Goal: Task Accomplishment & Management: Manage account settings

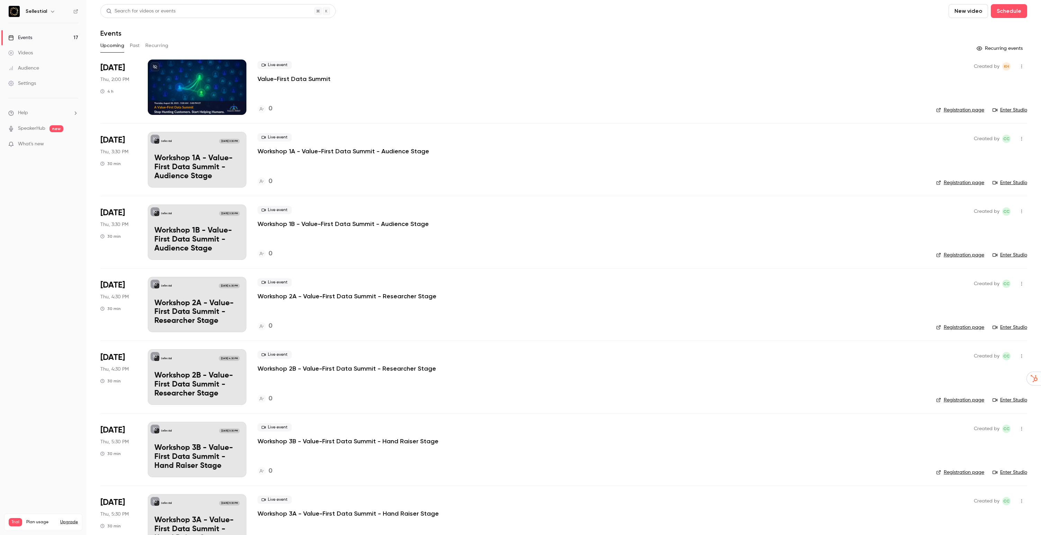
click at [291, 78] on p "Value-First Data Summit" at bounding box center [293, 79] width 73 height 8
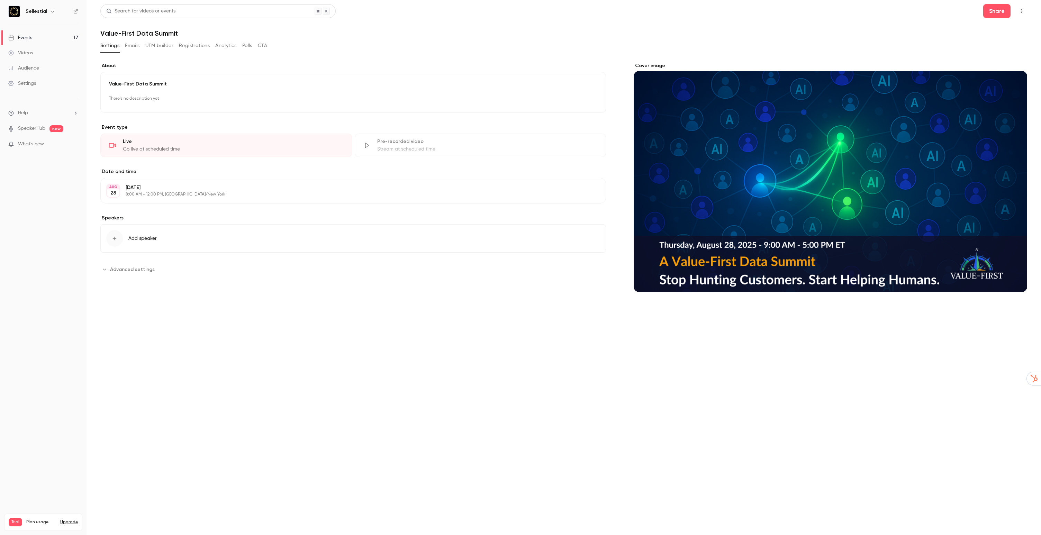
click at [261, 45] on button "CTA" at bounding box center [262, 45] width 9 height 11
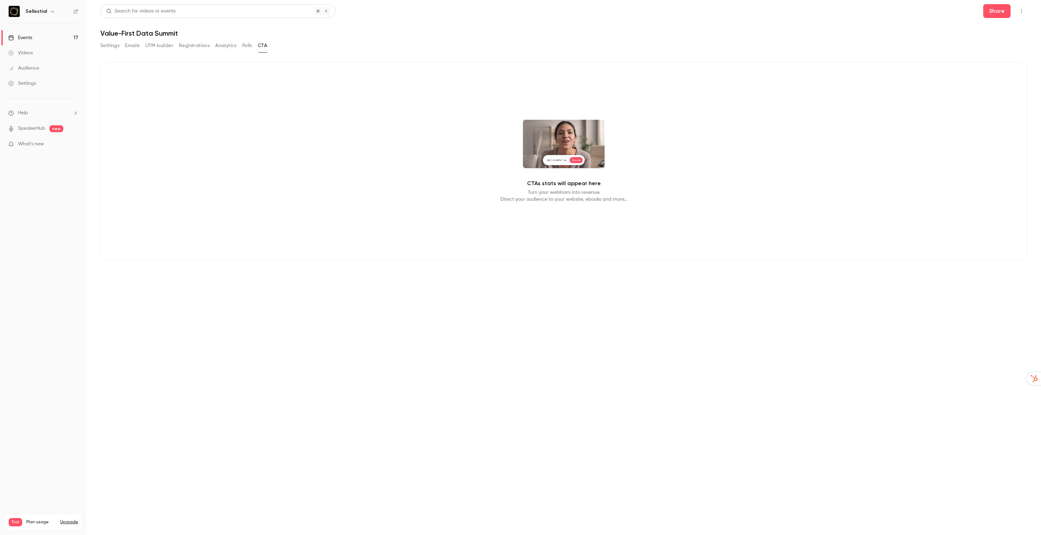
click at [201, 152] on div "CTAs stats will appear here Turn your webinars into revenue. Direct your audien…" at bounding box center [563, 161] width 927 height 198
click at [245, 205] on div "CTAs stats will appear here Turn your webinars into revenue. Direct your audien…" at bounding box center [563, 161] width 927 height 198
click at [1022, 12] on icon "button" at bounding box center [1022, 11] width 6 height 5
click at [983, 12] on div at bounding box center [520, 267] width 1041 height 535
click at [153, 123] on div "CTAs stats will appear here Turn your webinars into revenue. Direct your audien…" at bounding box center [563, 161] width 927 height 198
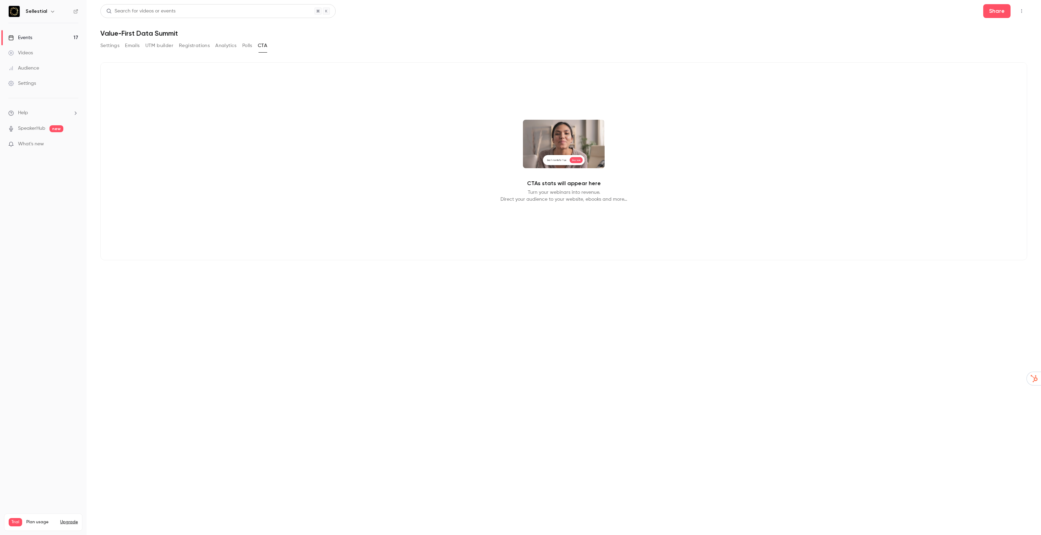
click at [110, 45] on button "Settings" at bounding box center [109, 45] width 19 height 11
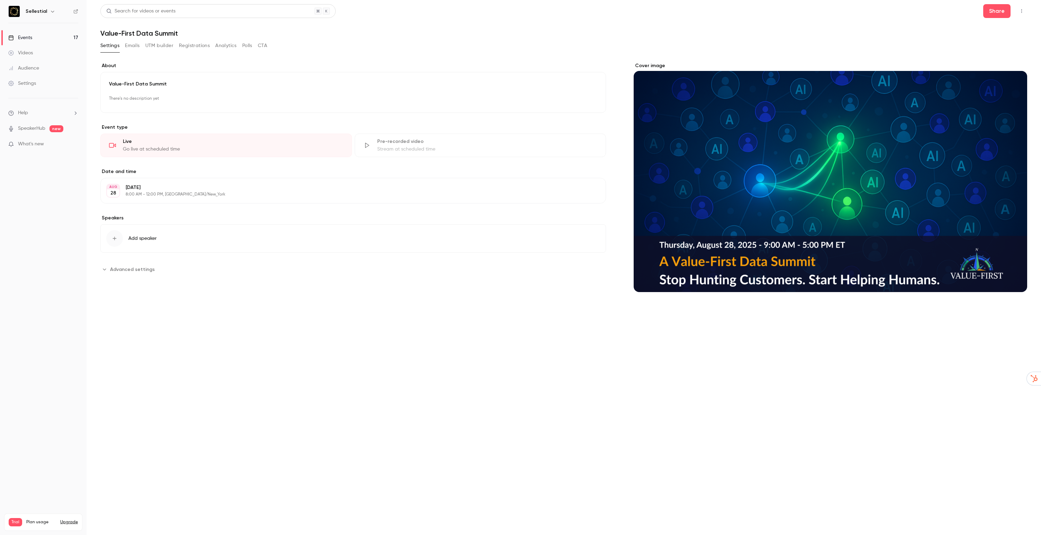
click at [133, 271] on span "Advanced settings" at bounding box center [132, 269] width 45 height 7
click at [144, 241] on span "Add speaker" at bounding box center [142, 238] width 28 height 7
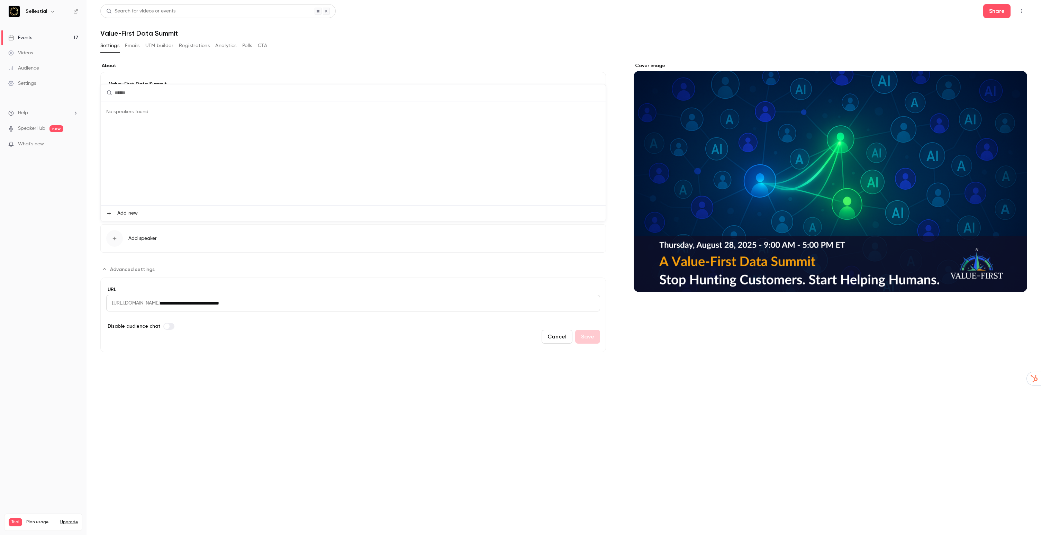
click at [128, 214] on span "Add new" at bounding box center [127, 213] width 20 height 7
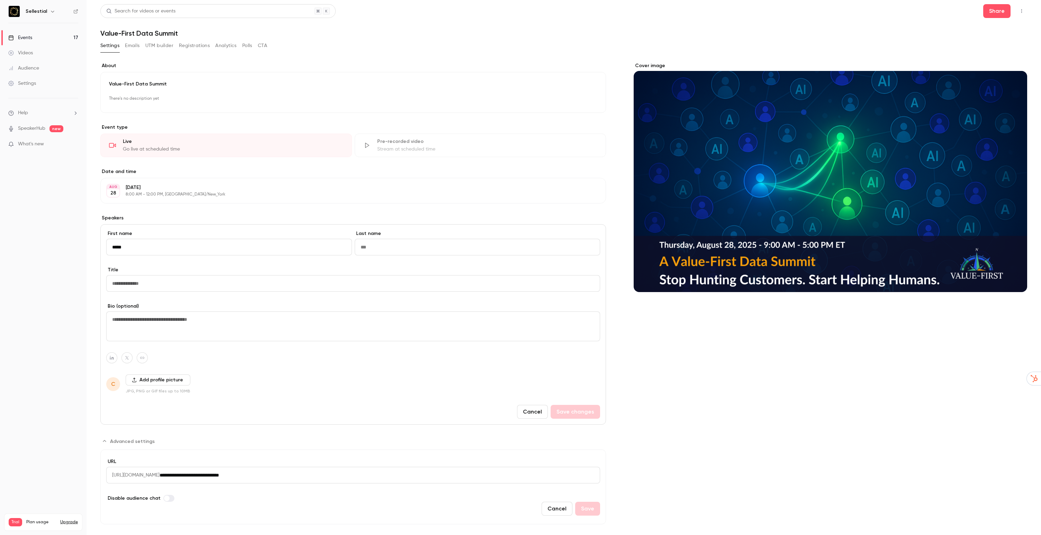
type input "*****"
type input "*******"
type input "**********"
click at [109, 356] on icon "button" at bounding box center [111, 358] width 5 height 4
click at [105, 342] on input at bounding box center [108, 342] width 71 height 6
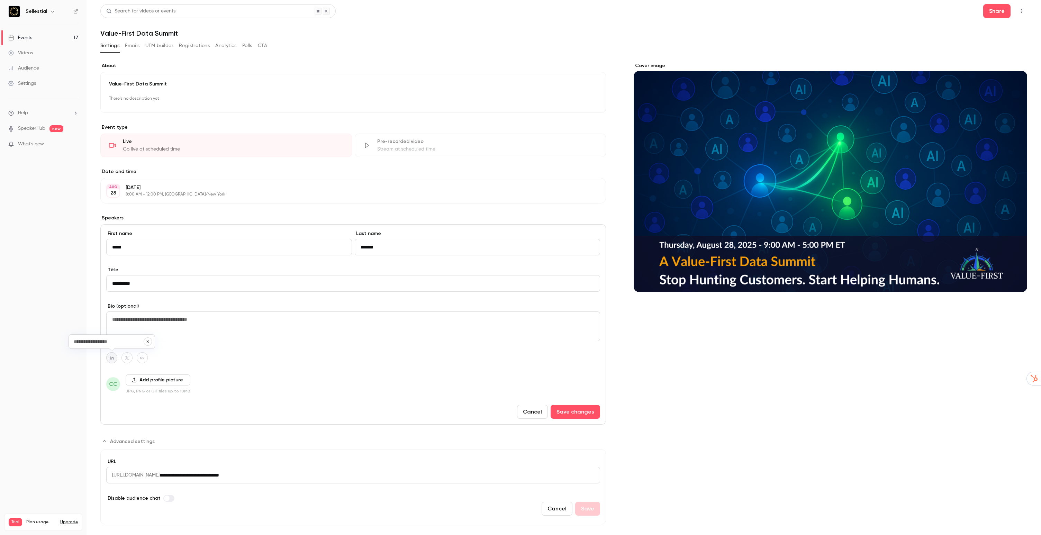
click at [107, 342] on input at bounding box center [108, 342] width 71 height 6
paste input "**********"
click at [577, 412] on button "Save changes" at bounding box center [575, 412] width 49 height 14
type input "**********"
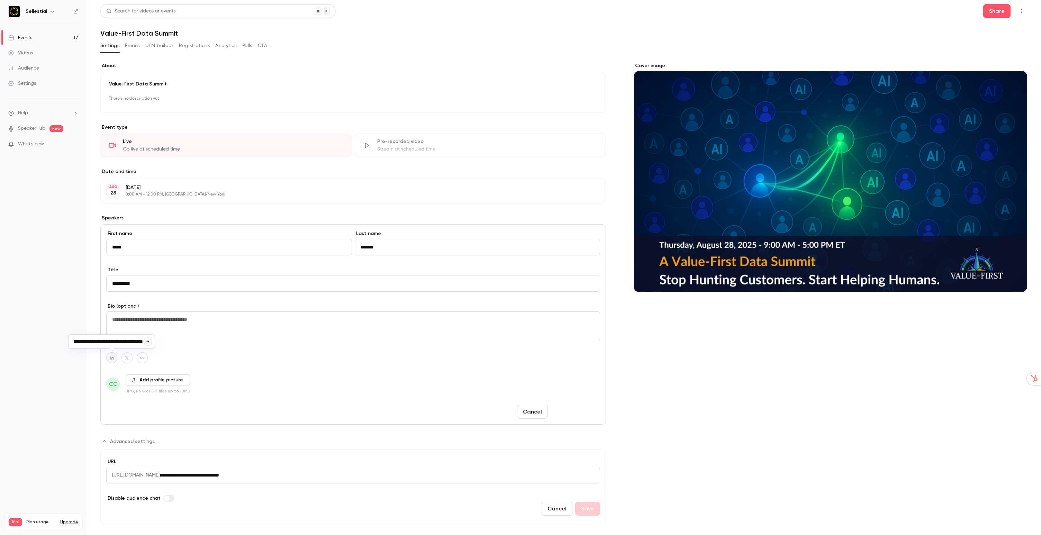
scroll to position [0, 0]
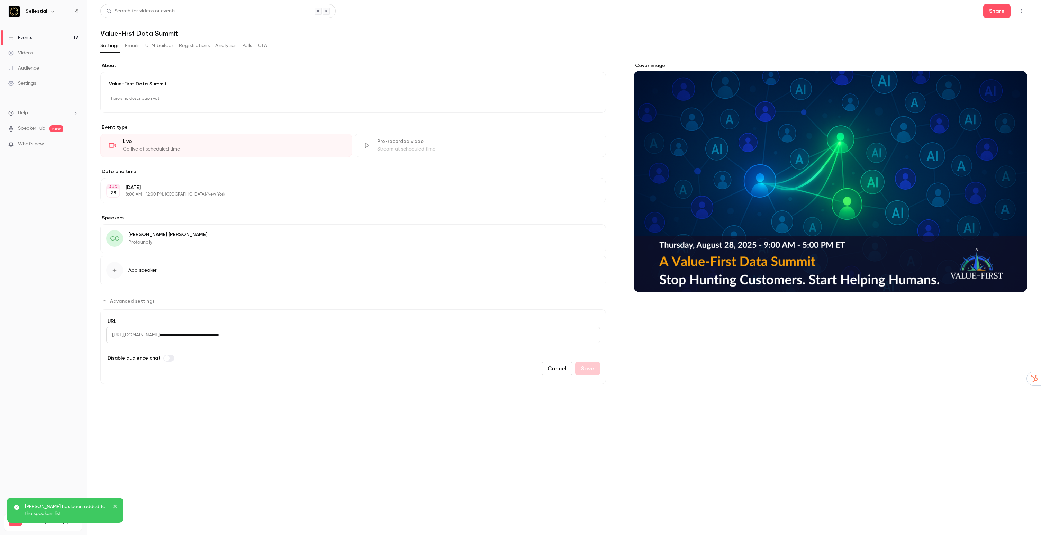
click at [589, 237] on button "Edit" at bounding box center [587, 235] width 25 height 11
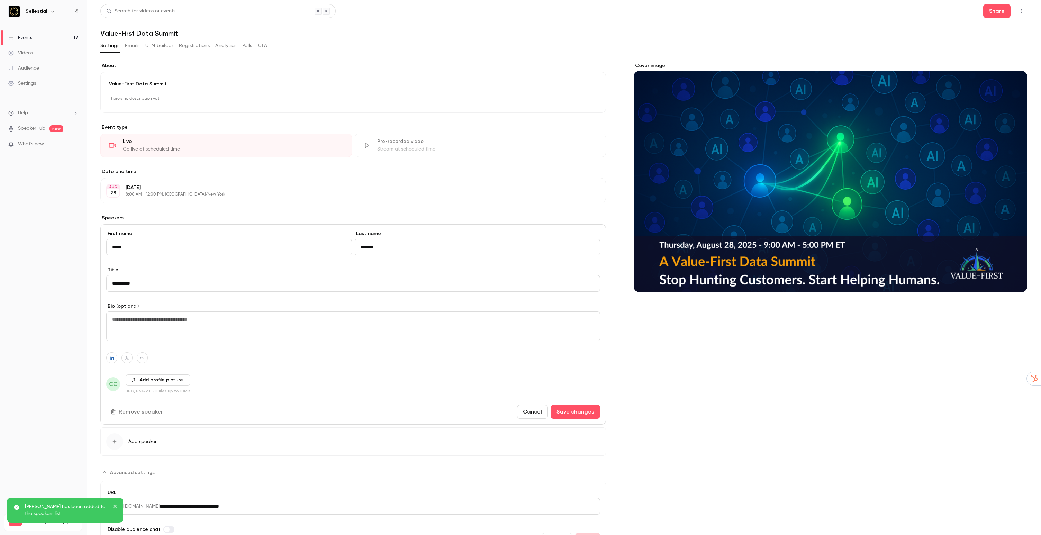
click at [264, 46] on button "CTA" at bounding box center [262, 45] width 9 height 11
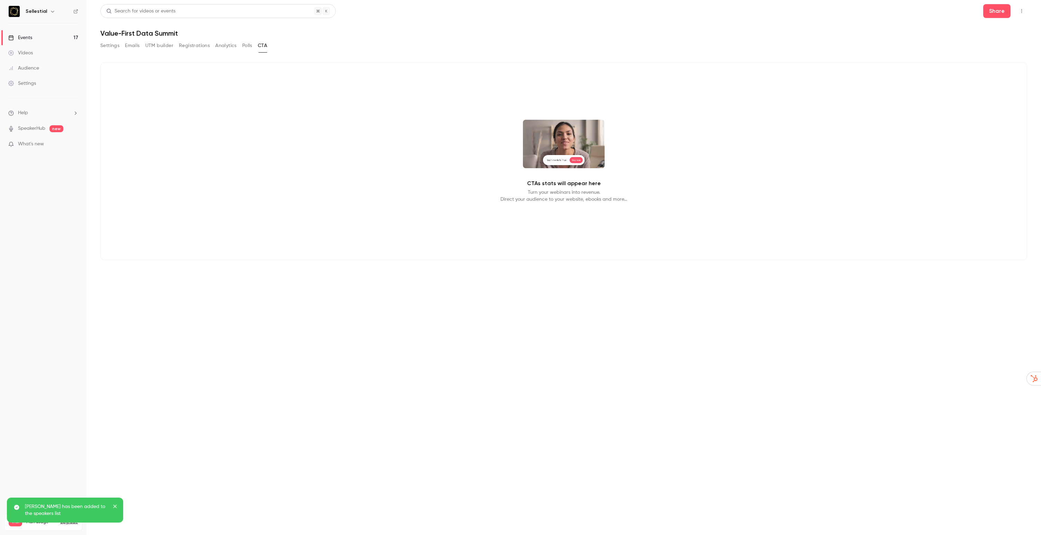
click at [341, 184] on div "CTAs stats will appear here Turn your webinars into revenue. Direct your audien…" at bounding box center [563, 161] width 927 height 198
click at [109, 43] on button "Settings" at bounding box center [109, 45] width 19 height 11
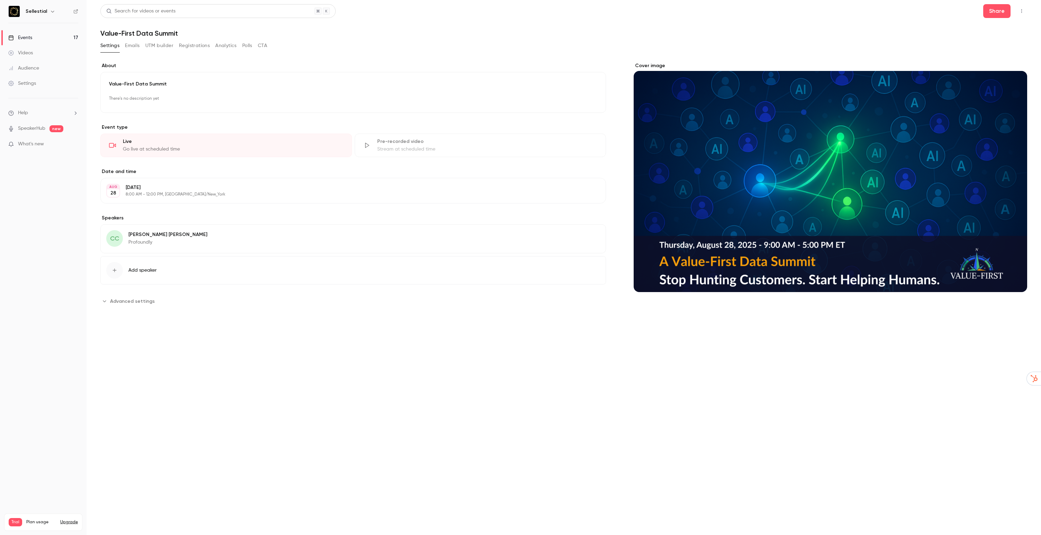
click at [117, 304] on span "Advanced settings" at bounding box center [132, 301] width 45 height 7
click at [755, 157] on div "Cover image" at bounding box center [830, 177] width 393 height 230
click at [0, 0] on input "Cover image" at bounding box center [0, 0] width 0 height 0
click at [132, 47] on button "Emails" at bounding box center [132, 45] width 15 height 11
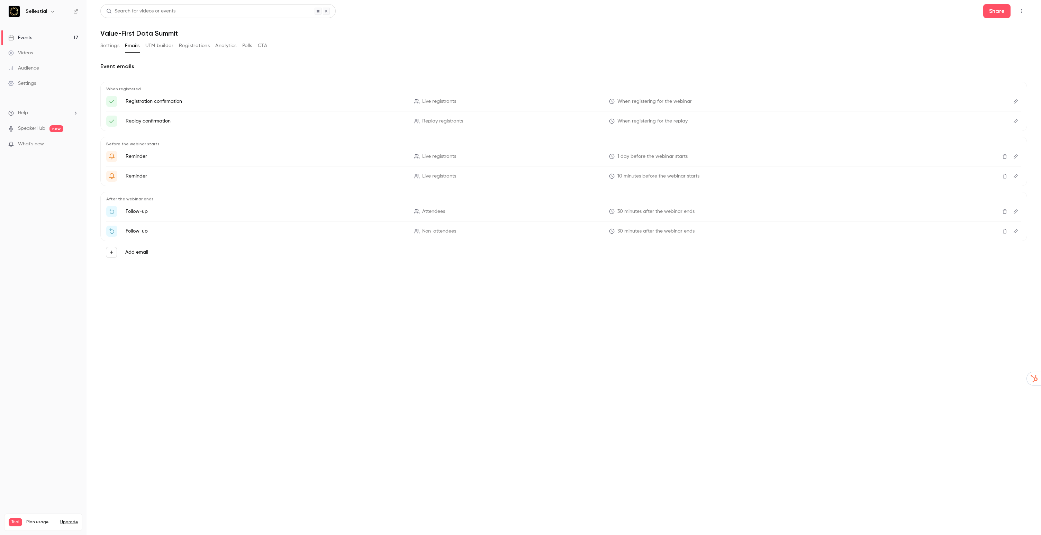
click at [249, 46] on button "Polls" at bounding box center [247, 45] width 10 height 11
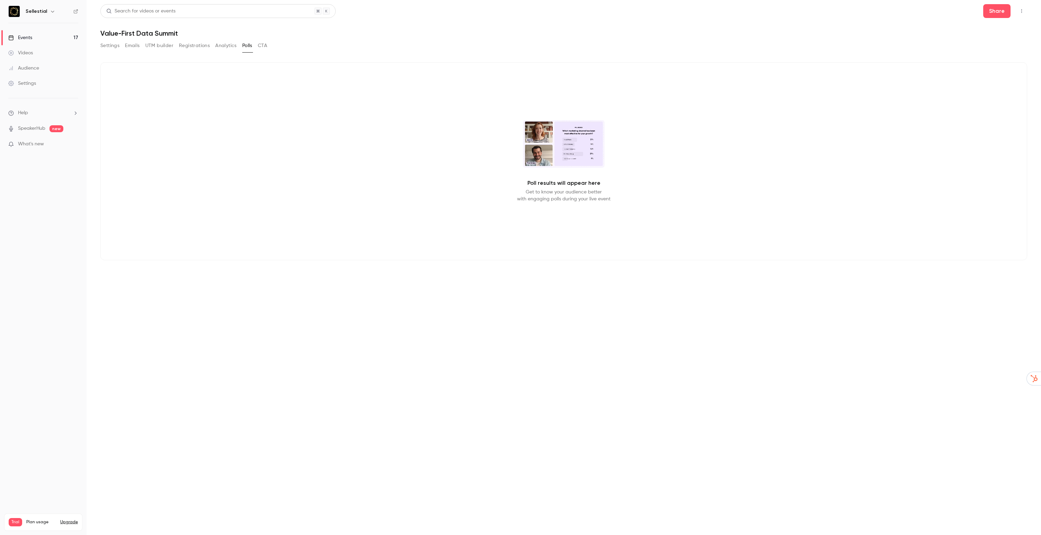
click at [424, 152] on div "Poll results will appear here Get to know your audience better with engaging po…" at bounding box center [563, 161] width 927 height 198
click at [50, 11] on icon "button" at bounding box center [53, 12] width 6 height 6
click at [48, 11] on div at bounding box center [520, 267] width 1041 height 535
click at [217, 137] on div "Poll results will appear here Get to know your audience better with engaging po…" at bounding box center [563, 161] width 927 height 198
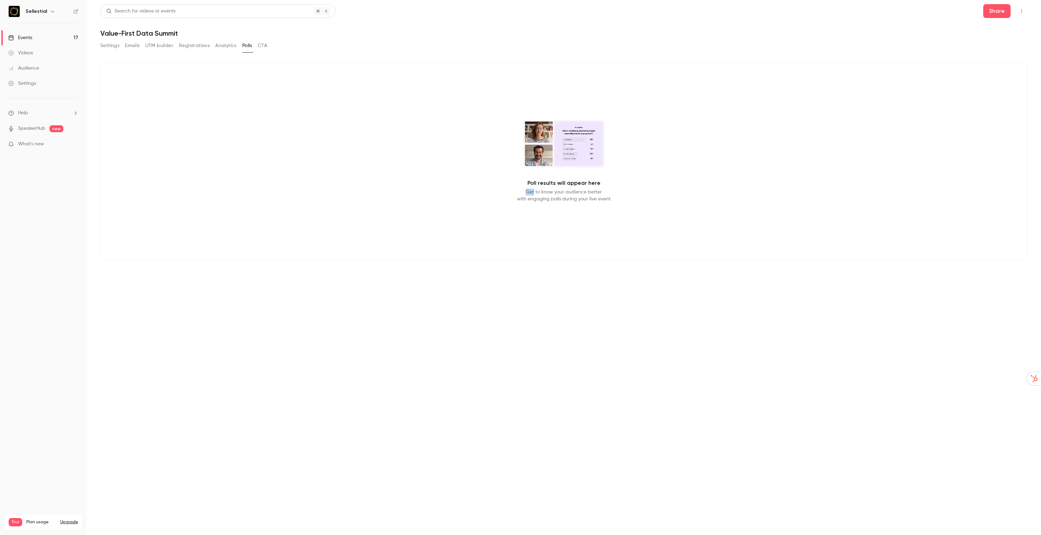
click at [217, 137] on div "Poll results will appear here Get to know your audience better with engaging po…" at bounding box center [563, 161] width 927 height 198
click at [1024, 12] on button "button" at bounding box center [1021, 11] width 11 height 11
click at [740, 167] on div at bounding box center [520, 267] width 1041 height 535
click at [131, 225] on div "Poll results will appear here Get to know your audience better with engaging po…" at bounding box center [563, 161] width 927 height 198
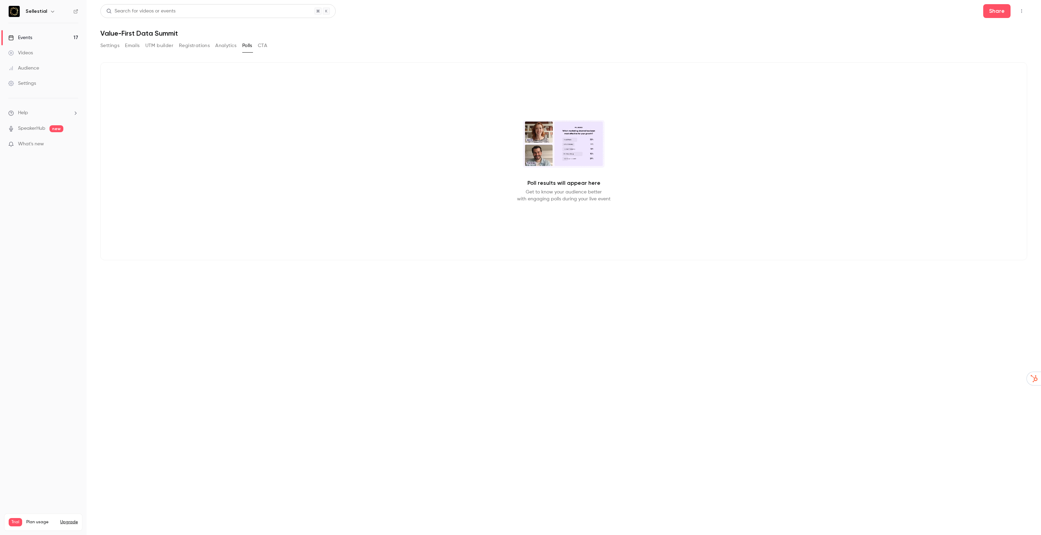
click at [269, 51] on div "Settings Emails UTM builder Registrations Analytics Polls CTA" at bounding box center [563, 47] width 927 height 14
click at [474, 125] on div "Poll results will appear here Get to know your audience better with engaging po…" at bounding box center [563, 161] width 927 height 198
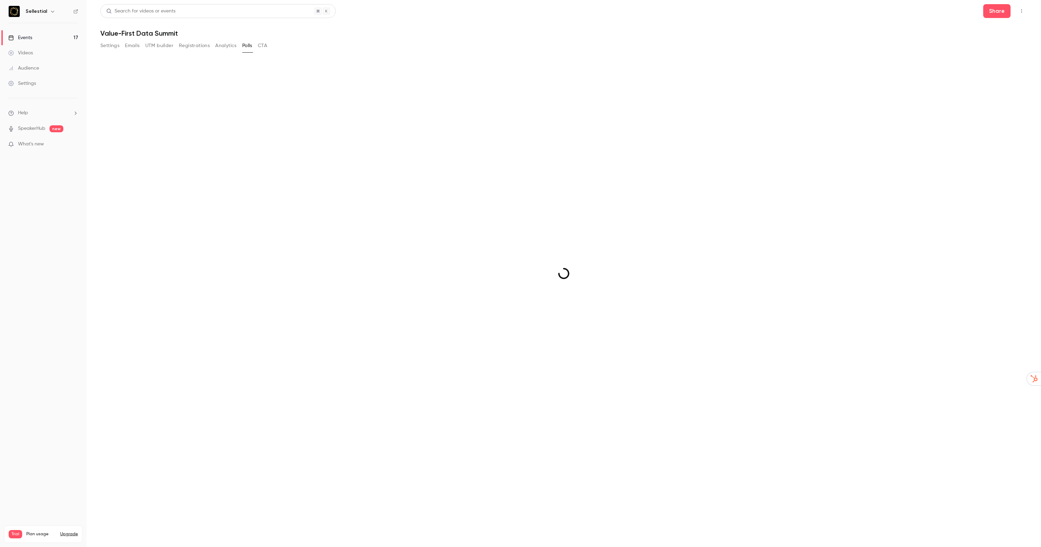
click at [37, 38] on link "Events 17" at bounding box center [43, 37] width 87 height 15
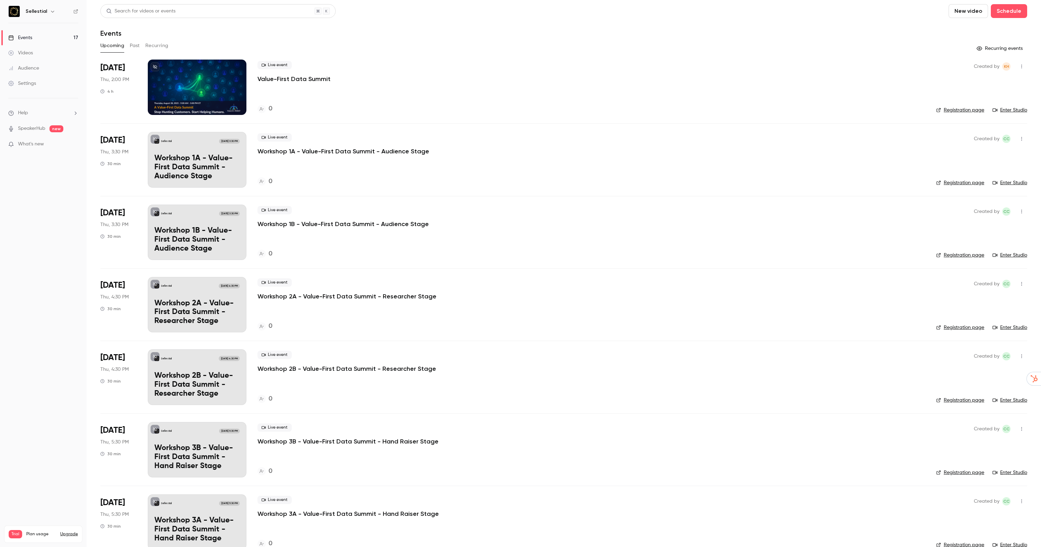
click at [298, 80] on p "Value-First Data Summit" at bounding box center [293, 79] width 73 height 8
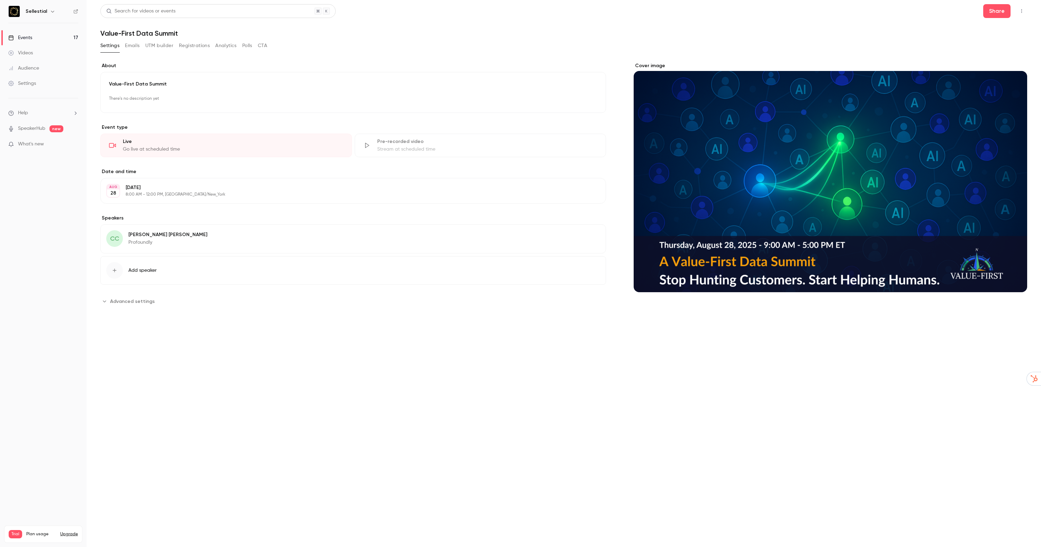
click at [55, 35] on link "Events 17" at bounding box center [43, 37] width 87 height 15
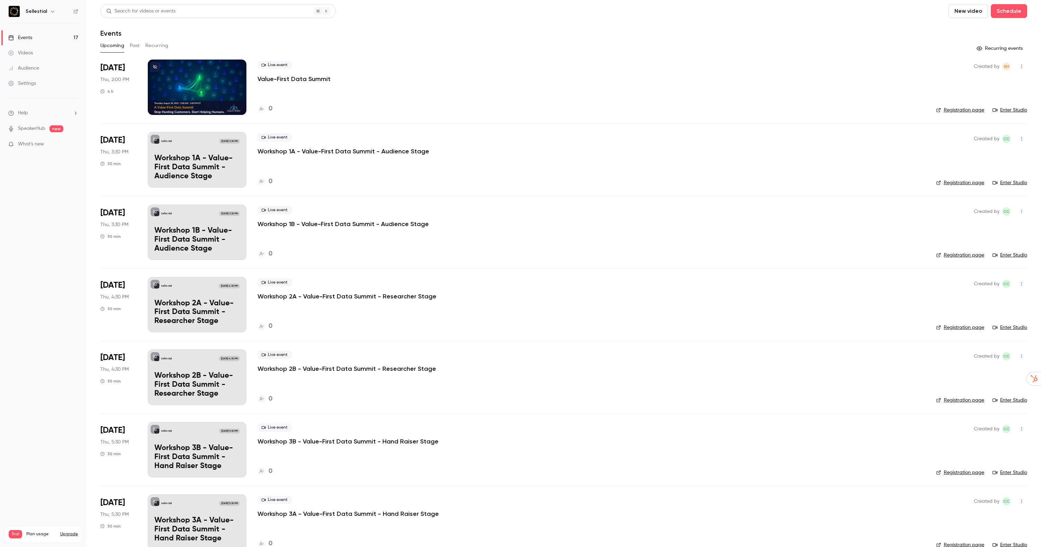
click at [312, 88] on div "Live event Value-First Data Summit 0" at bounding box center [591, 87] width 668 height 55
click at [301, 75] on p "Value-First Data Summit" at bounding box center [293, 79] width 73 height 8
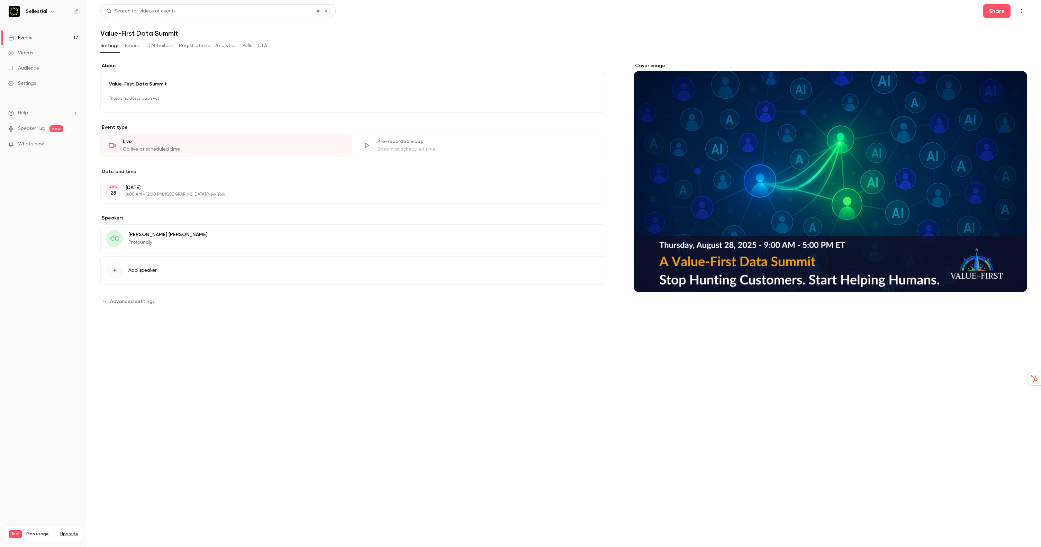
click at [263, 43] on button "CTA" at bounding box center [262, 45] width 9 height 11
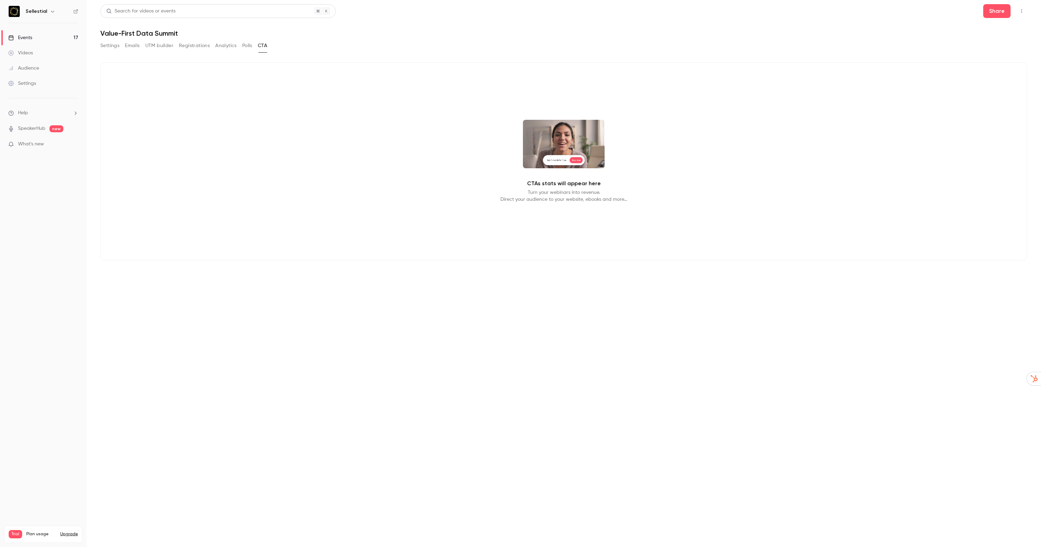
click at [243, 43] on button "Polls" at bounding box center [247, 45] width 10 height 11
click at [261, 43] on button "CTA" at bounding box center [262, 45] width 9 height 11
click at [102, 46] on button "Settings" at bounding box center [109, 45] width 19 height 11
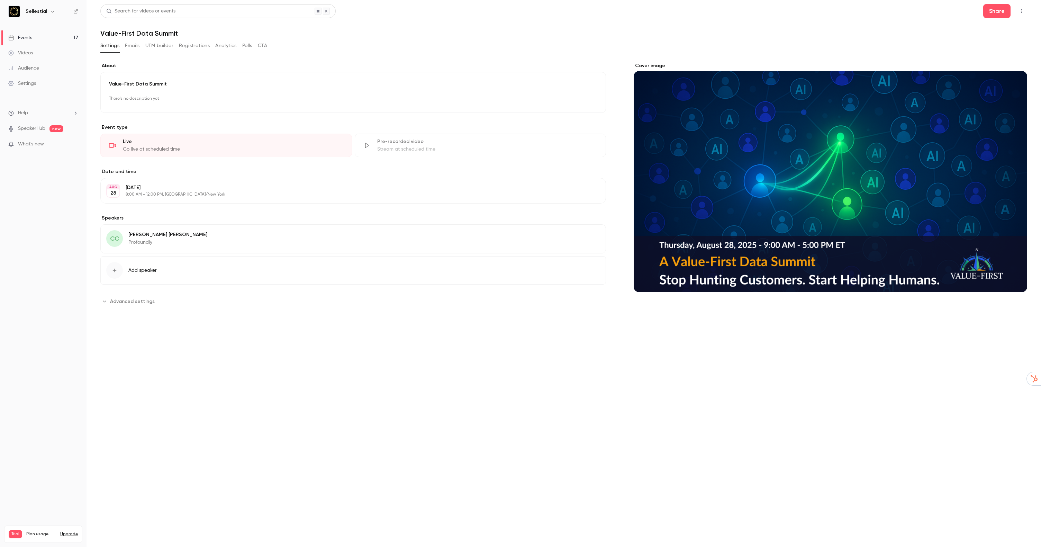
click at [1022, 13] on icon "button" at bounding box center [1022, 11] width 6 height 5
click at [993, 48] on div "Enter Studio" at bounding box center [995, 46] width 53 height 7
click at [263, 45] on button "CTA" at bounding box center [262, 45] width 9 height 11
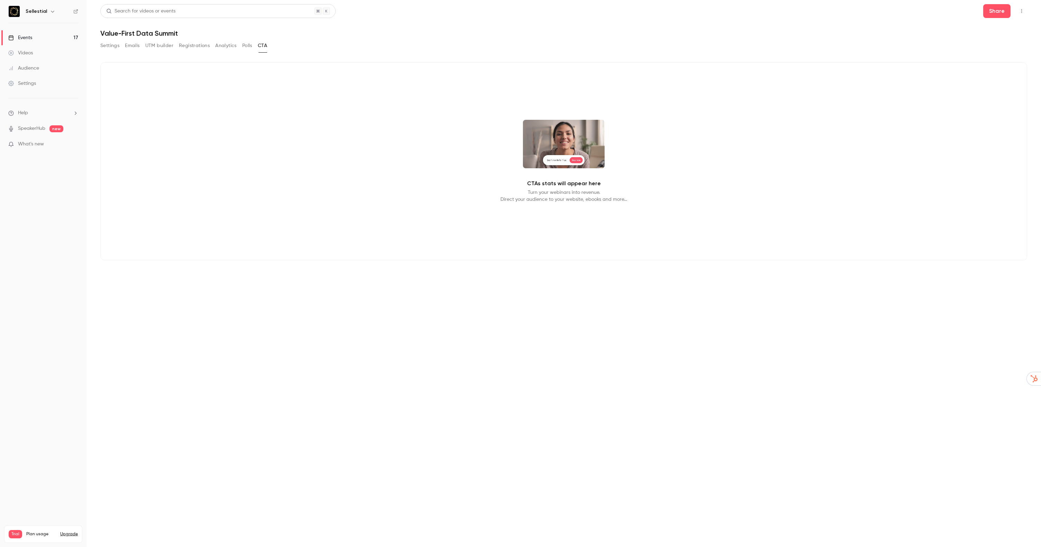
click at [249, 42] on button "Polls" at bounding box center [247, 45] width 10 height 11
click at [262, 44] on button "CTA" at bounding box center [262, 45] width 9 height 11
click at [114, 46] on button "Settings" at bounding box center [109, 45] width 19 height 11
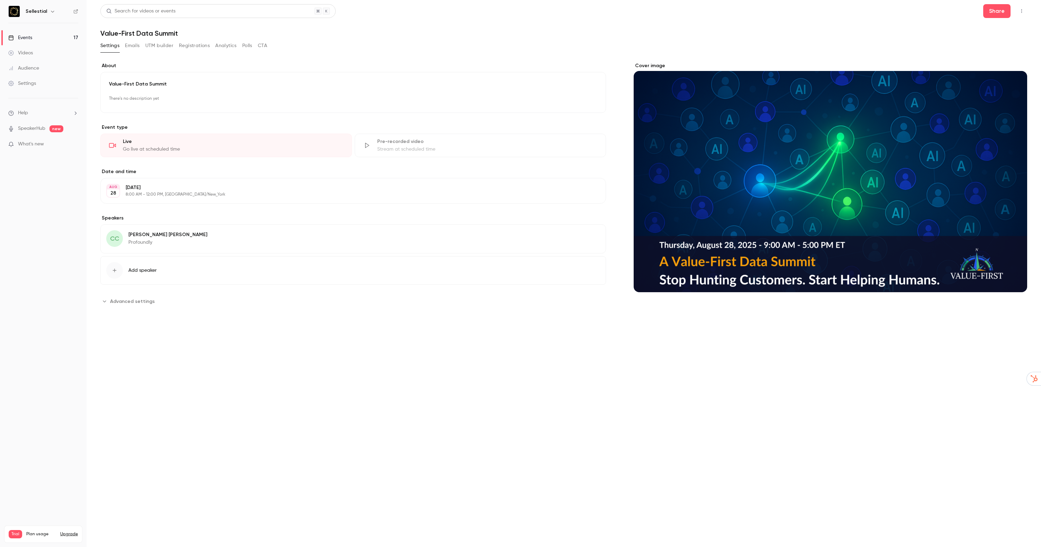
click at [153, 52] on div "Settings Emails UTM builder Registrations Analytics Polls CTA" at bounding box center [183, 47] width 167 height 14
click at [190, 47] on button "Registrations" at bounding box center [194, 45] width 31 height 11
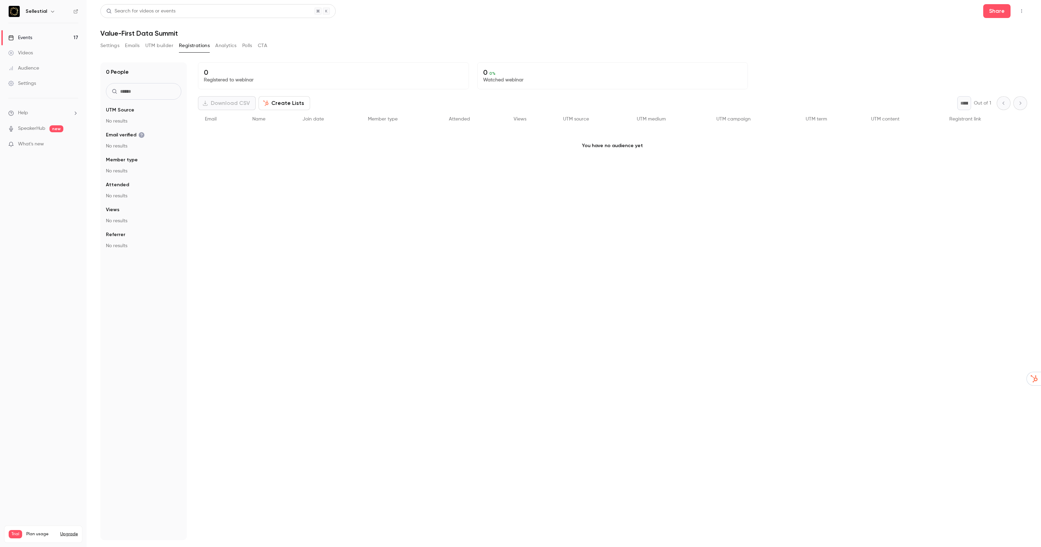
click at [102, 44] on button "Settings" at bounding box center [109, 45] width 19 height 11
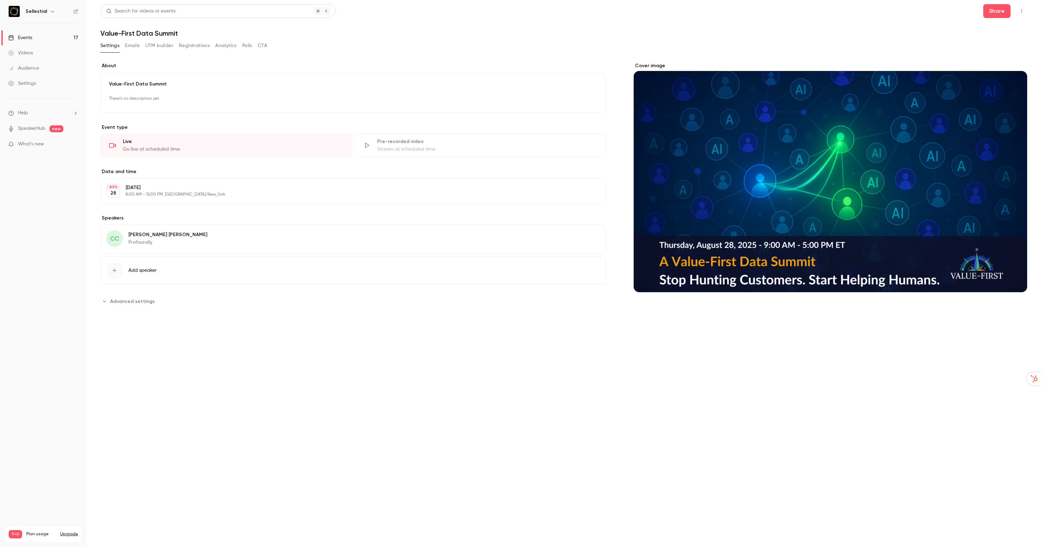
click at [44, 36] on link "Events 17" at bounding box center [43, 37] width 87 height 15
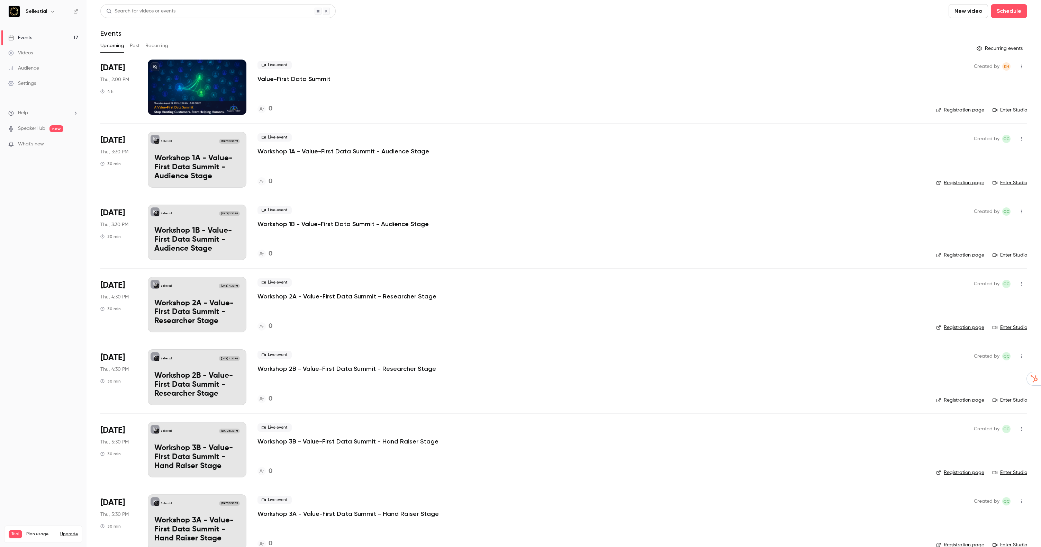
click at [946, 183] on link "Registration page" at bounding box center [960, 182] width 48 height 7
click at [367, 151] on p "Workshop 1A - Value-First Data Summit - Audience Stage" at bounding box center [343, 151] width 172 height 8
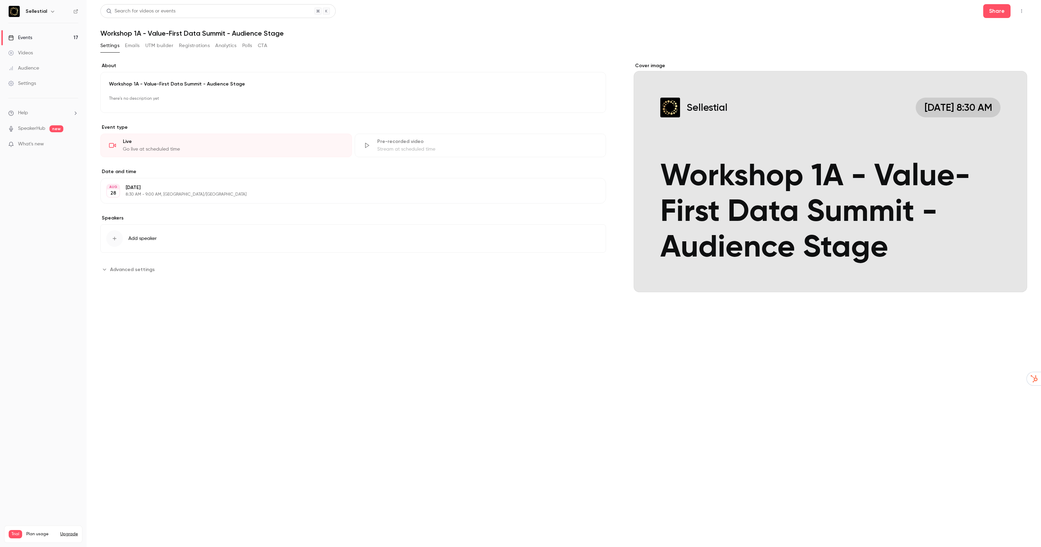
click at [128, 39] on div "**********" at bounding box center [563, 162] width 927 height 316
click at [128, 44] on button "Emails" at bounding box center [132, 45] width 15 height 11
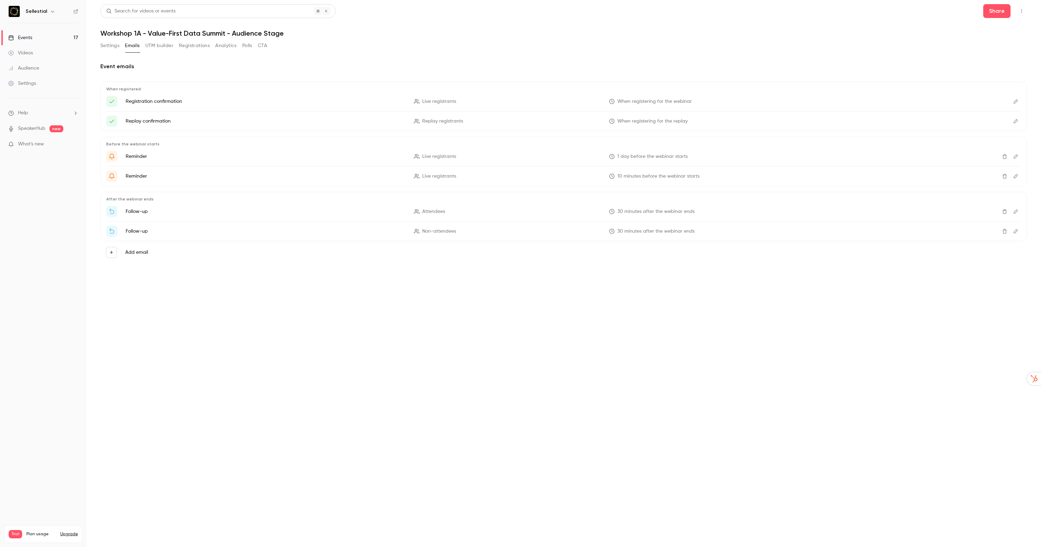
click at [1005, 211] on icon "Delete" at bounding box center [1005, 211] width 6 height 5
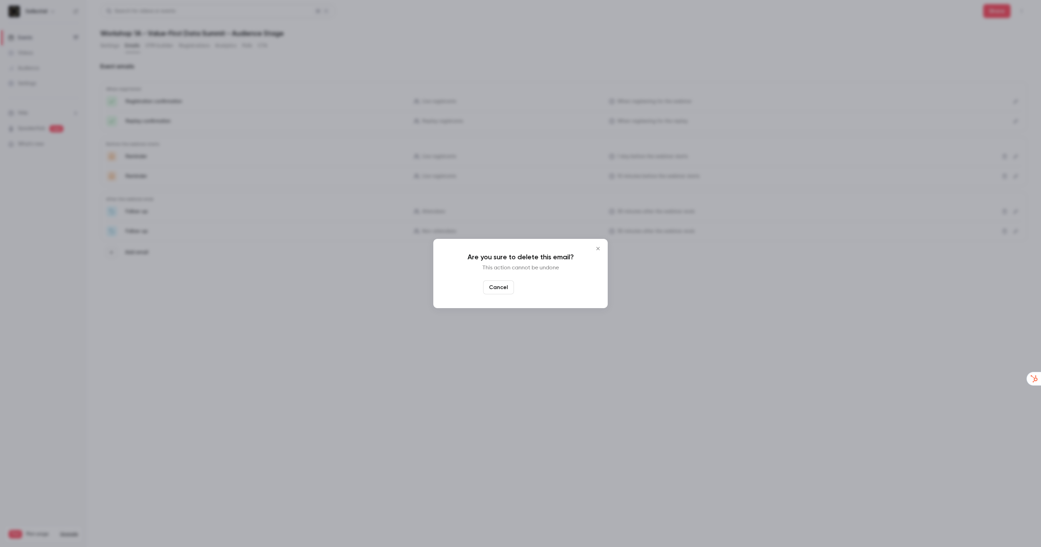
click at [528, 289] on button "Yes, delete" at bounding box center [538, 287] width 42 height 14
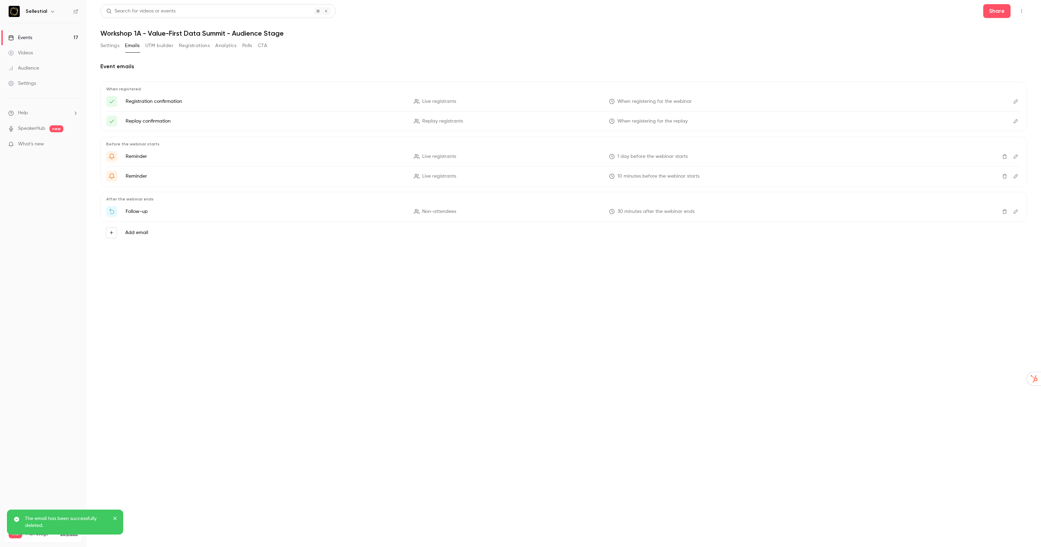
click at [1006, 211] on icon "Delete" at bounding box center [1004, 211] width 4 height 4
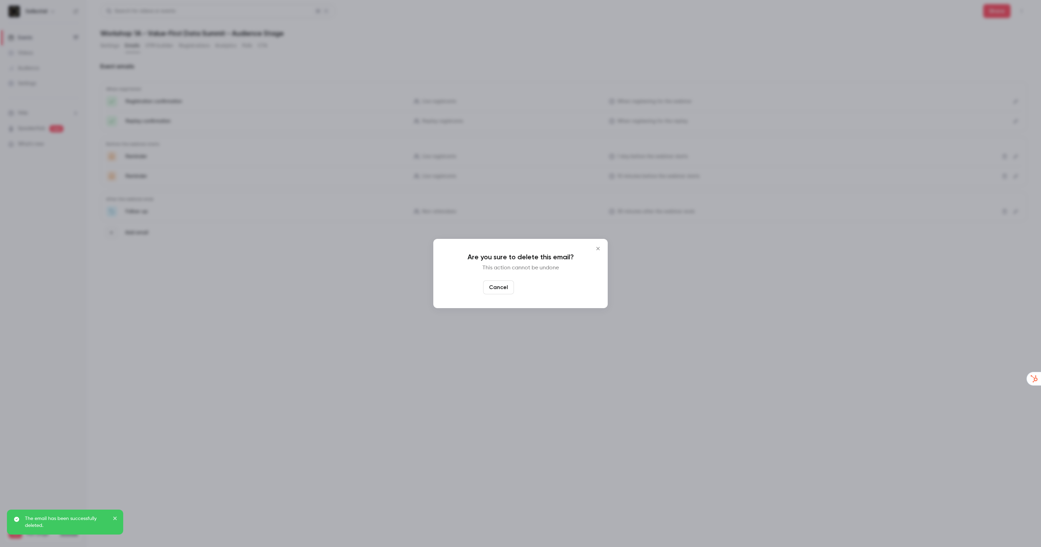
click at [540, 288] on button "Yes, delete" at bounding box center [538, 287] width 42 height 14
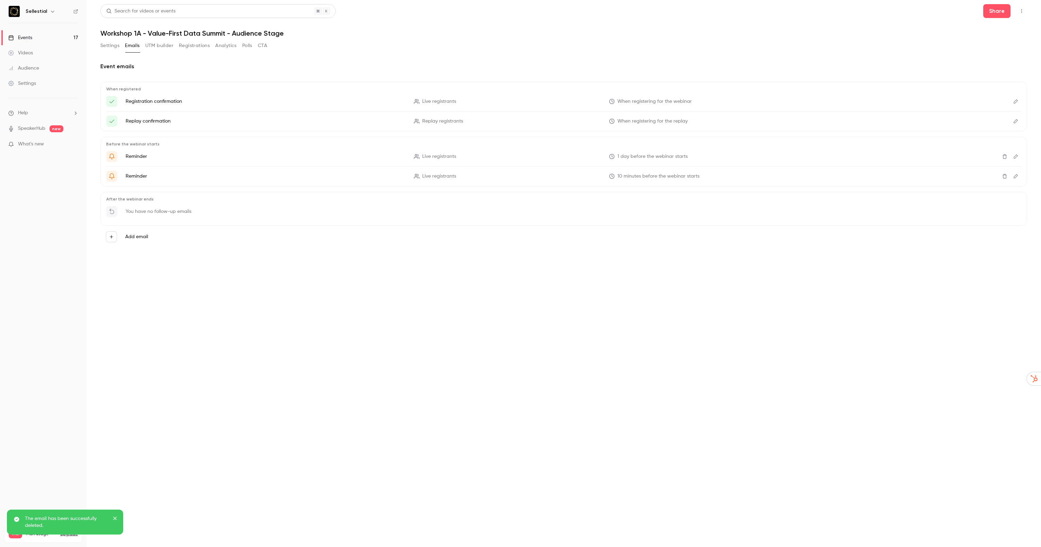
click at [1004, 155] on icon "Delete" at bounding box center [1005, 156] width 6 height 5
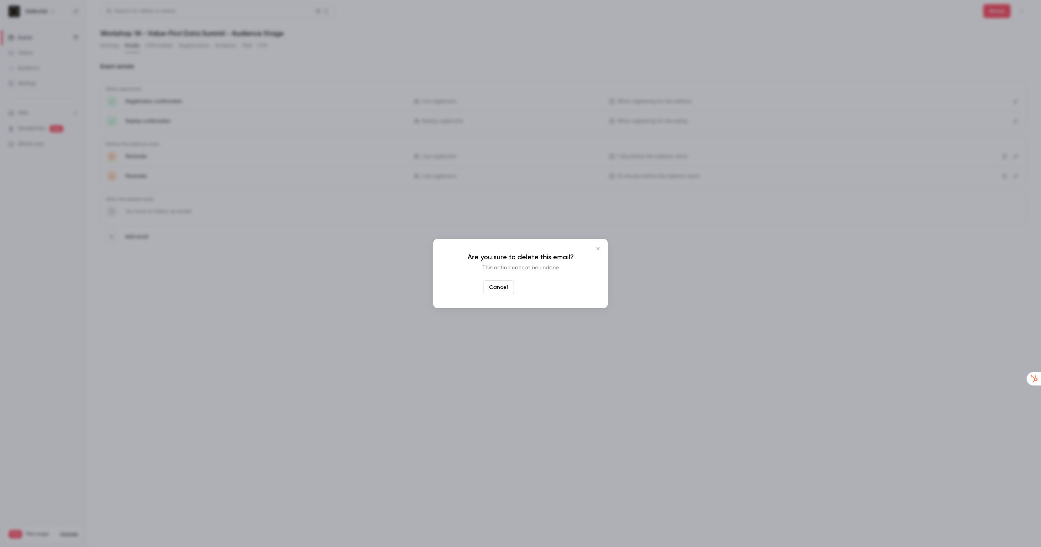
click at [541, 284] on button "Yes, delete" at bounding box center [538, 287] width 42 height 14
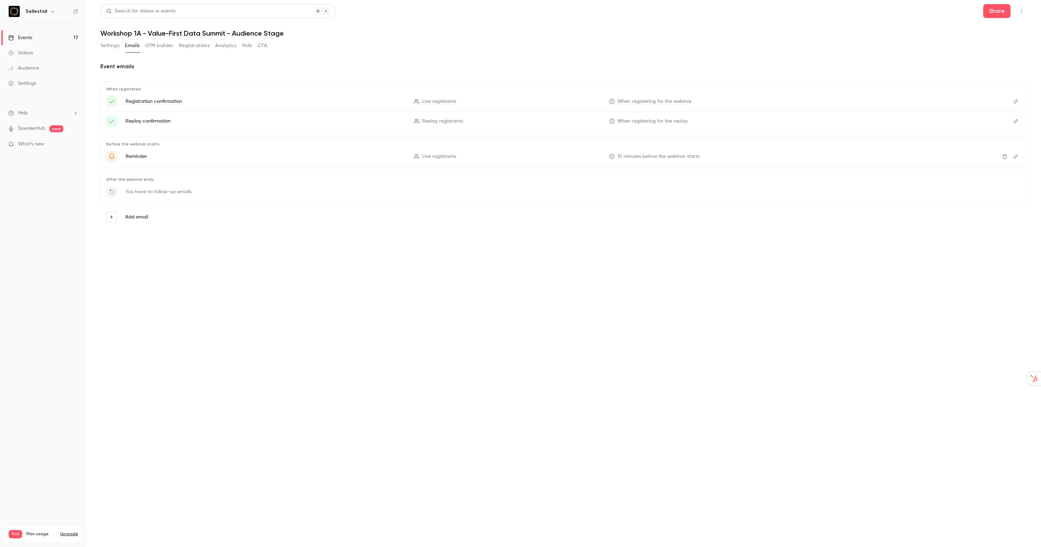
click at [38, 38] on link "Events 17" at bounding box center [43, 37] width 87 height 15
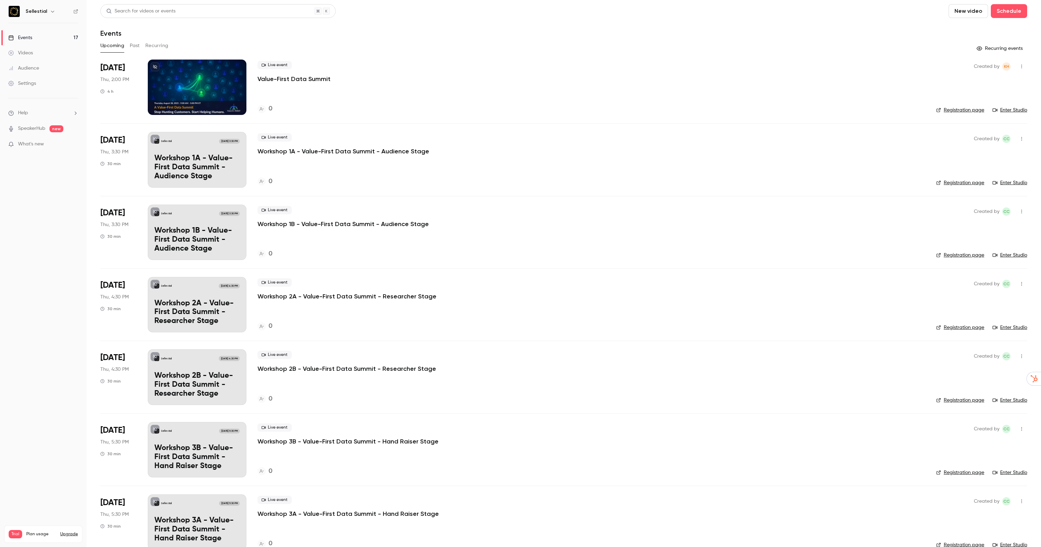
click at [275, 80] on p "Value-First Data Summit" at bounding box center [293, 79] width 73 height 8
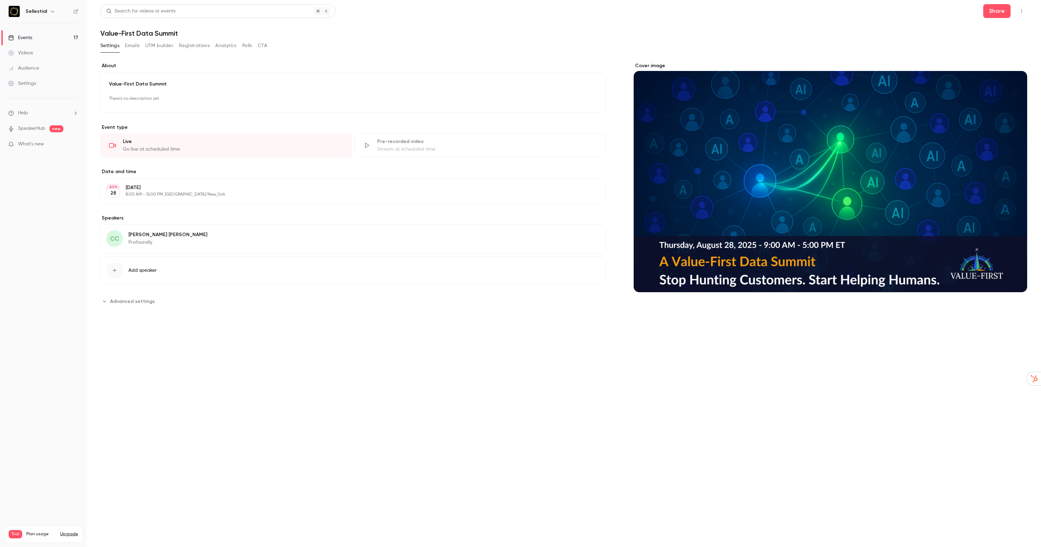
click at [134, 41] on button "Emails" at bounding box center [132, 45] width 15 height 11
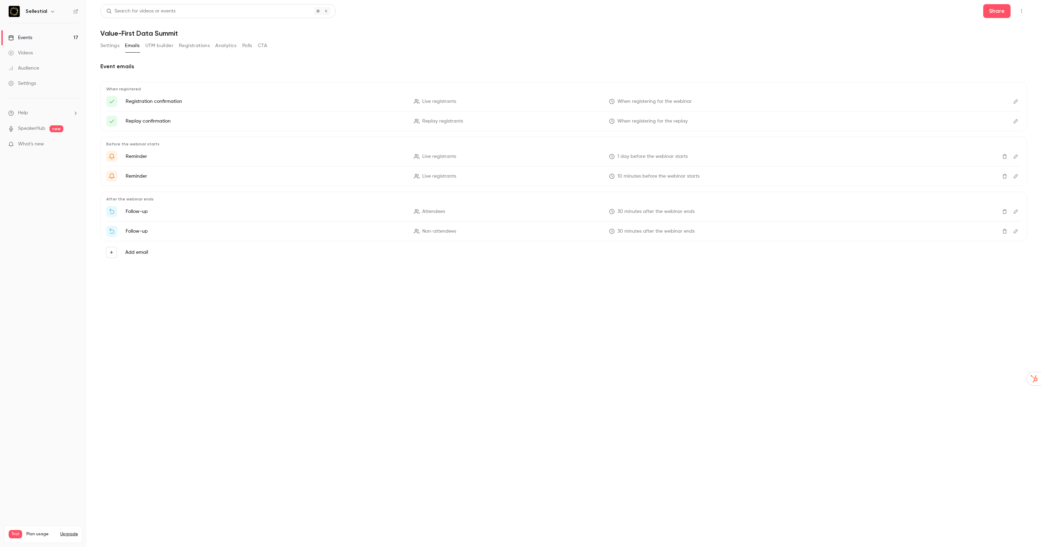
click at [130, 253] on label "Add email" at bounding box center [136, 252] width 23 height 7
click at [117, 253] on button "Add email" at bounding box center [111, 252] width 11 height 11
click at [155, 231] on p "To event registrants" at bounding box center [170, 232] width 45 height 7
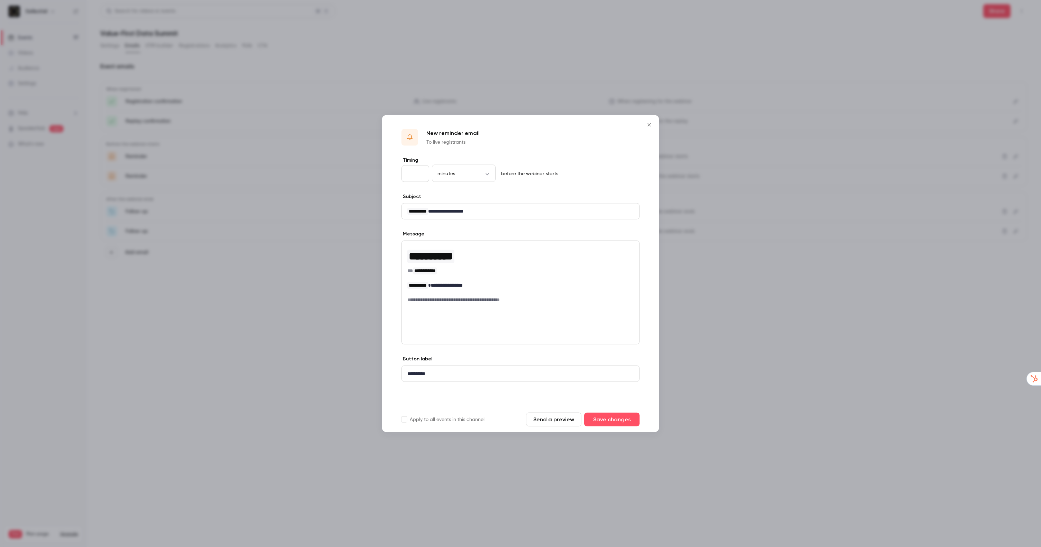
click at [649, 125] on icon "Close" at bounding box center [648, 124] width 3 height 3
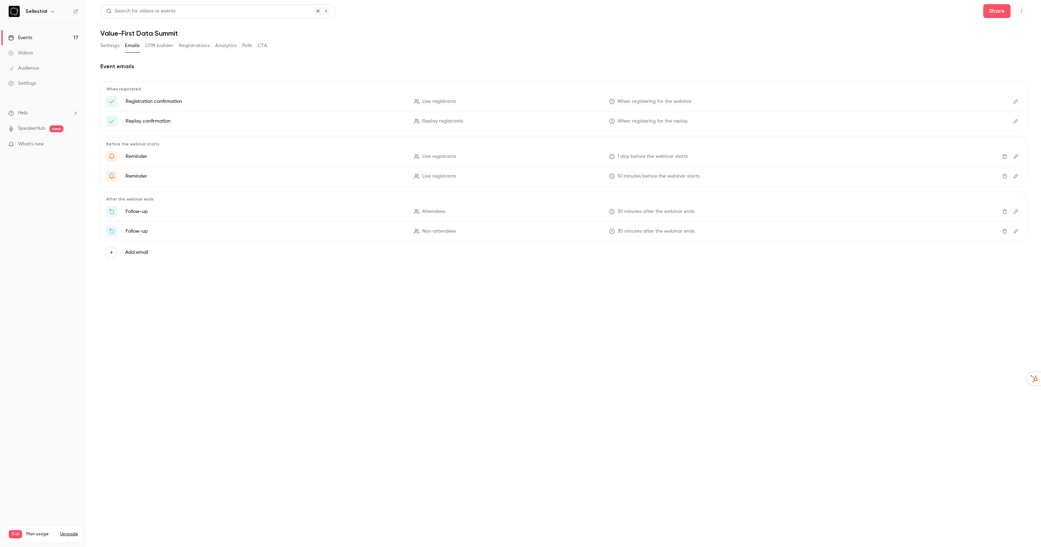
click at [107, 44] on button "Settings" at bounding box center [109, 45] width 19 height 11
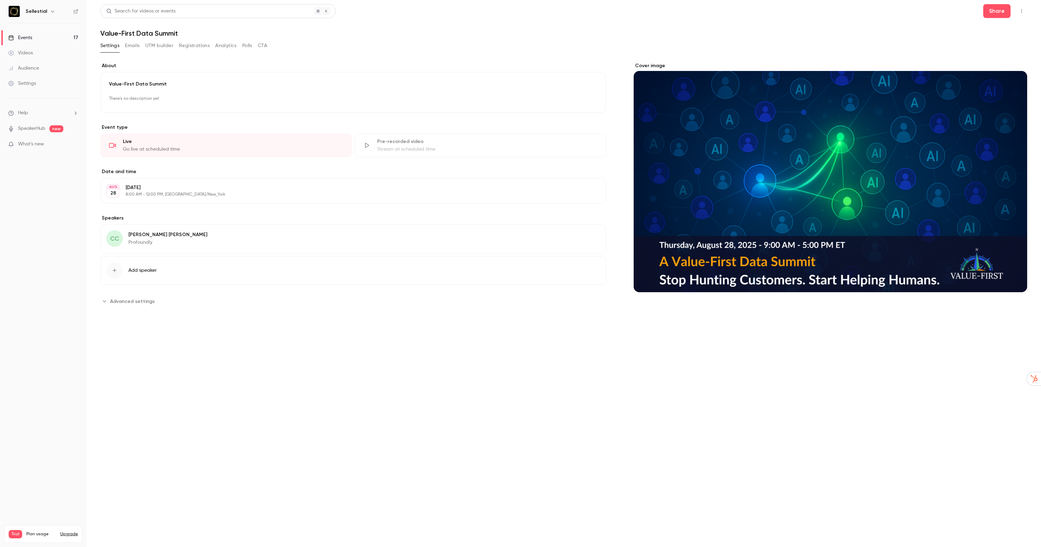
click at [134, 44] on button "Emails" at bounding box center [132, 45] width 15 height 11
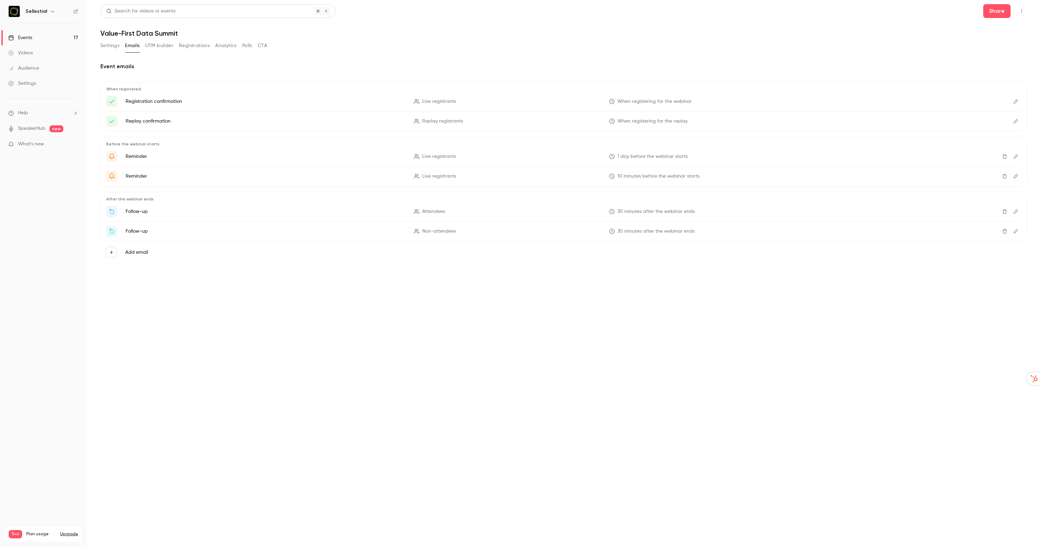
click at [35, 39] on link "Events 17" at bounding box center [43, 37] width 87 height 15
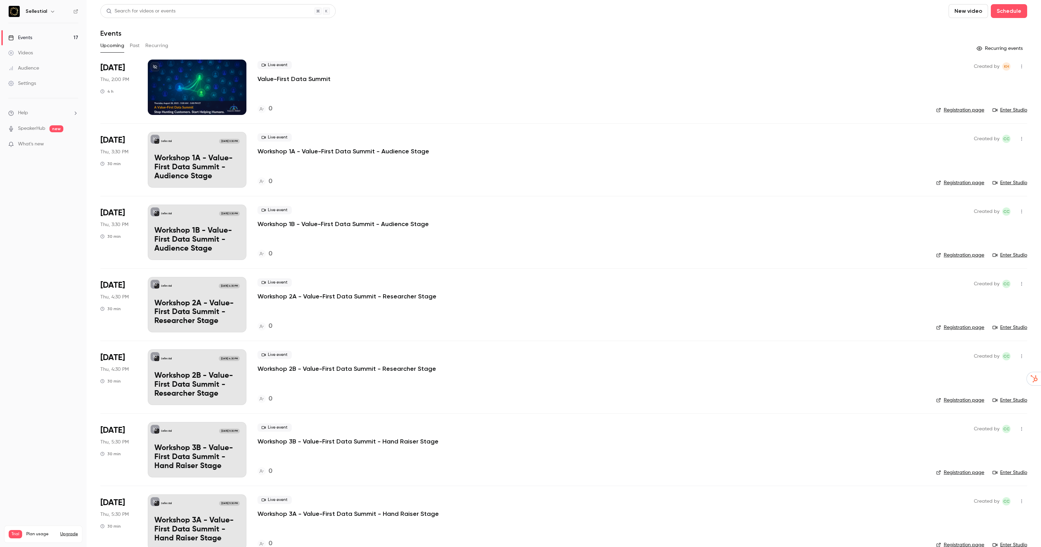
click at [281, 221] on p "Workshop 1B - Value-First Data Summit - Audience Stage" at bounding box center [342, 224] width 171 height 8
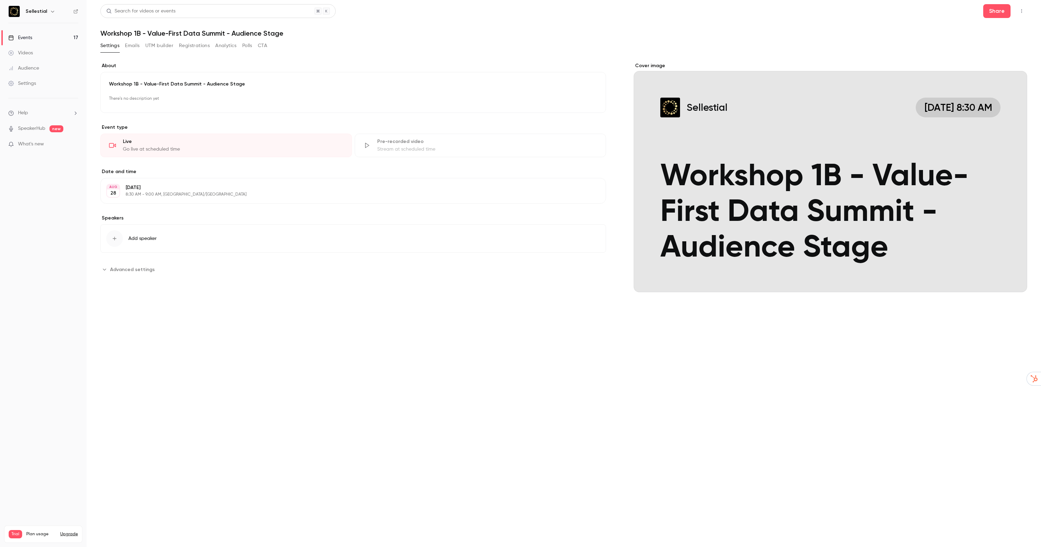
click at [132, 46] on button "Emails" at bounding box center [132, 45] width 15 height 11
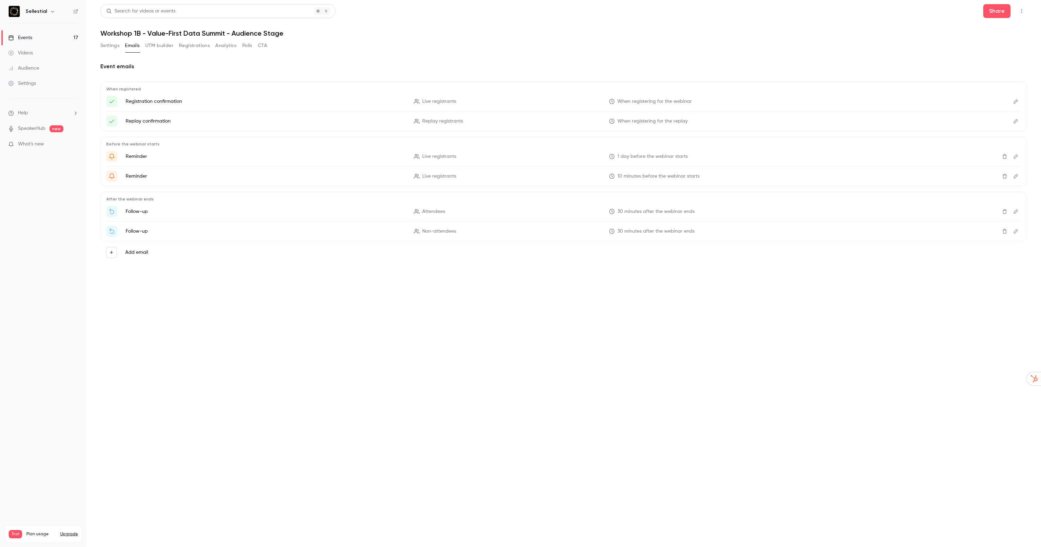
click at [135, 178] on p "Reminder" at bounding box center [266, 176] width 280 height 7
click at [1002, 154] on icon "Delete" at bounding box center [1005, 156] width 6 height 5
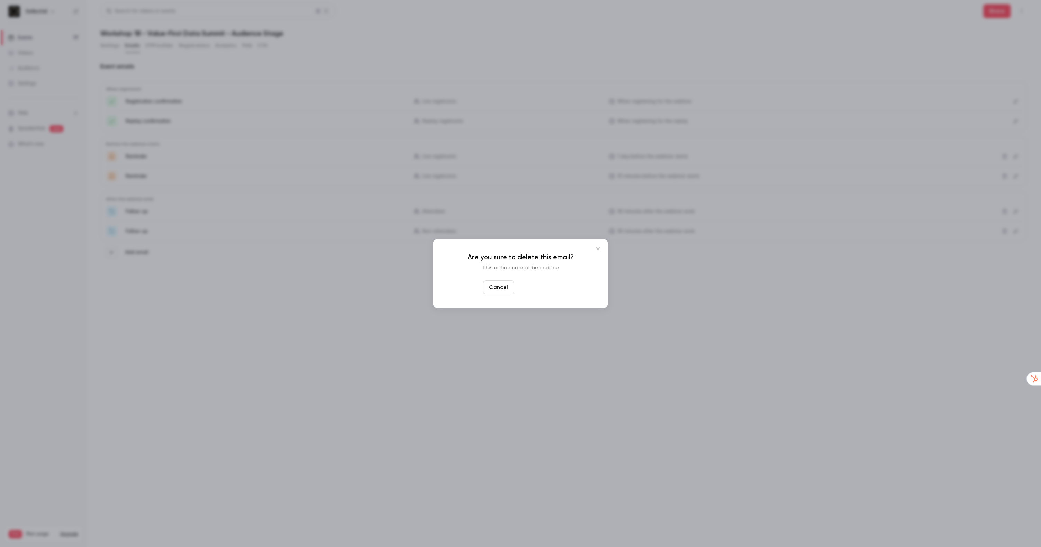
click at [529, 289] on button "Yes, delete" at bounding box center [538, 287] width 42 height 14
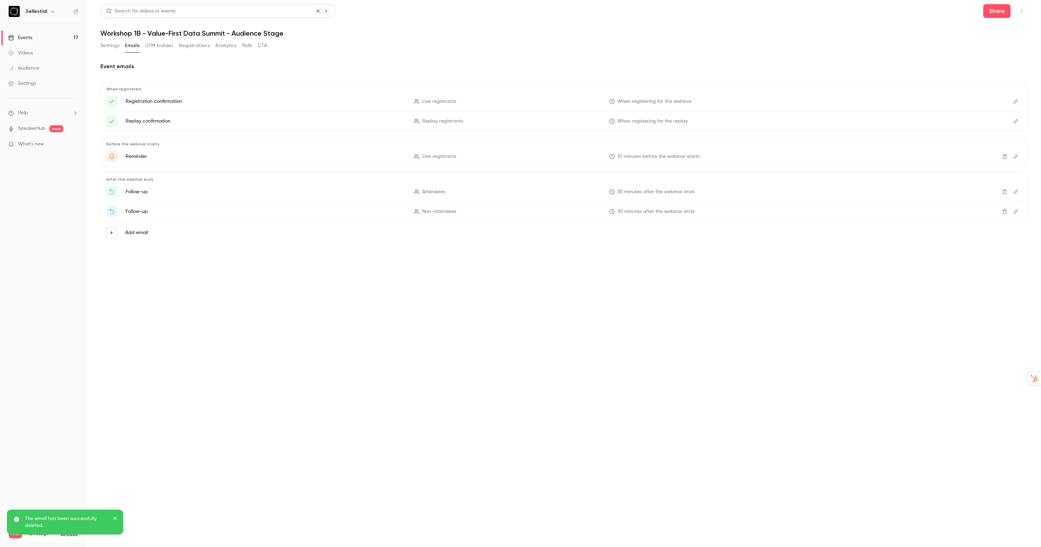
click at [1002, 193] on icon "Delete" at bounding box center [1005, 191] width 6 height 5
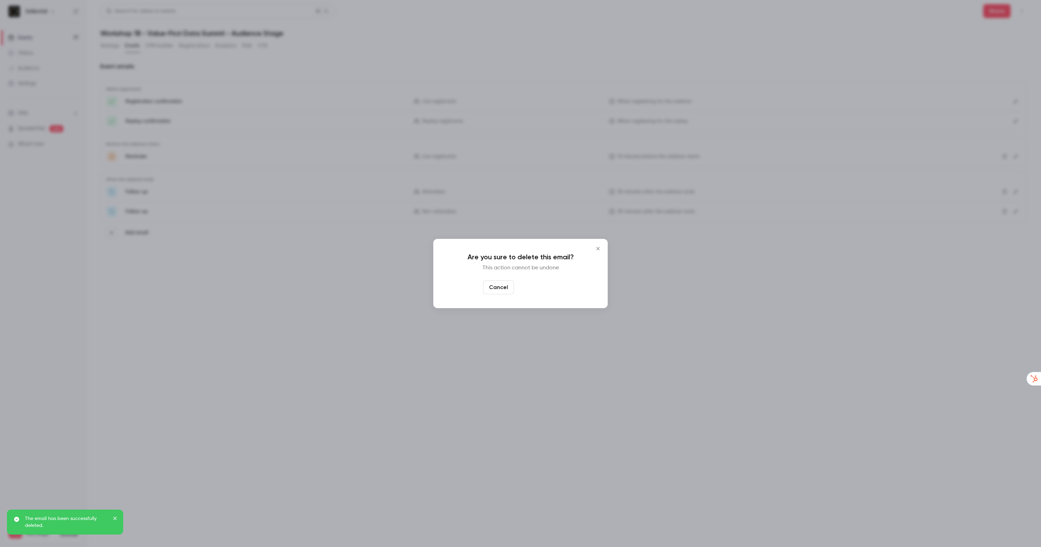
click at [546, 288] on button "Yes, delete" at bounding box center [538, 287] width 42 height 14
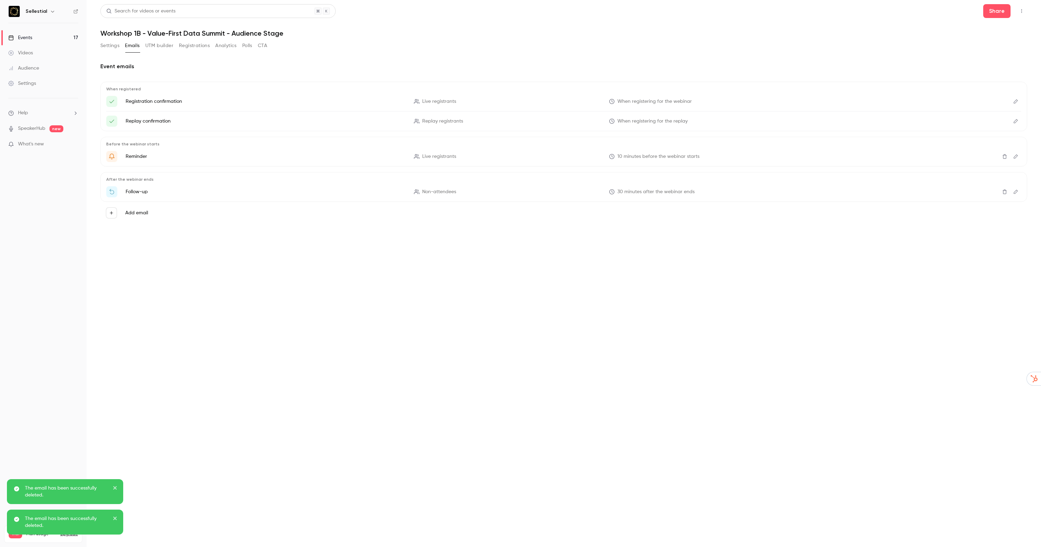
click at [1005, 192] on icon "Delete" at bounding box center [1005, 191] width 6 height 5
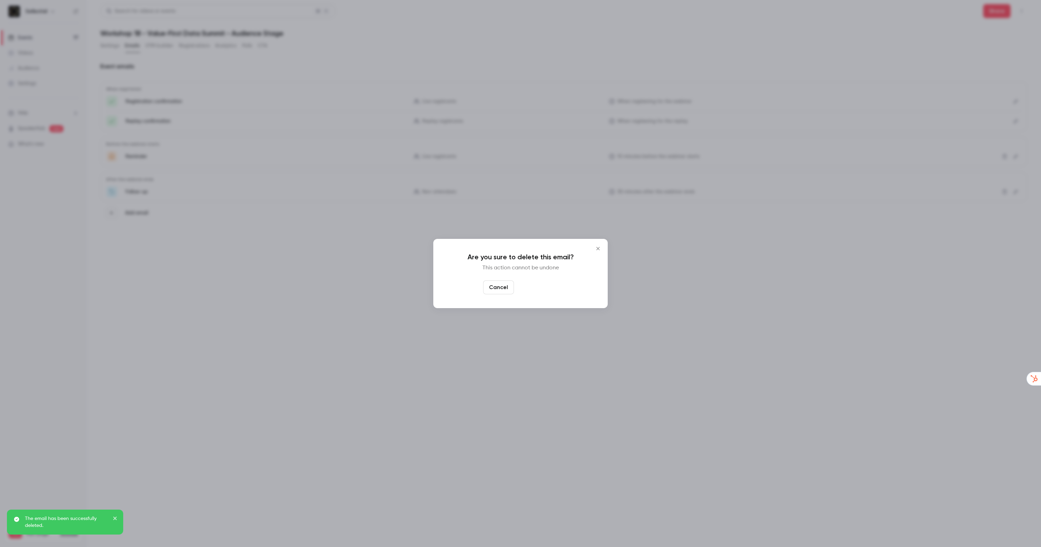
click at [537, 292] on button "Yes, delete" at bounding box center [538, 287] width 42 height 14
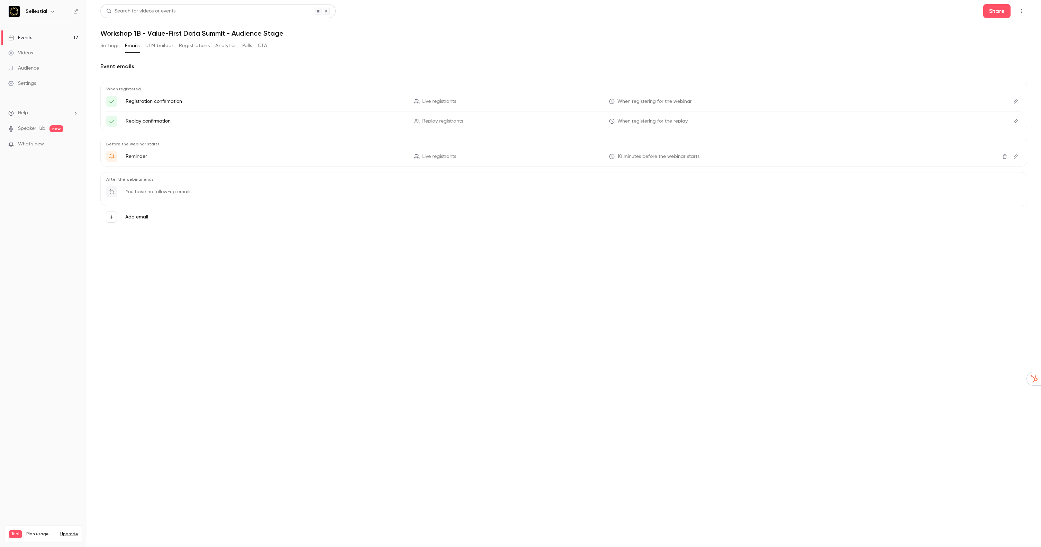
click at [30, 51] on div "Videos" at bounding box center [20, 52] width 25 height 7
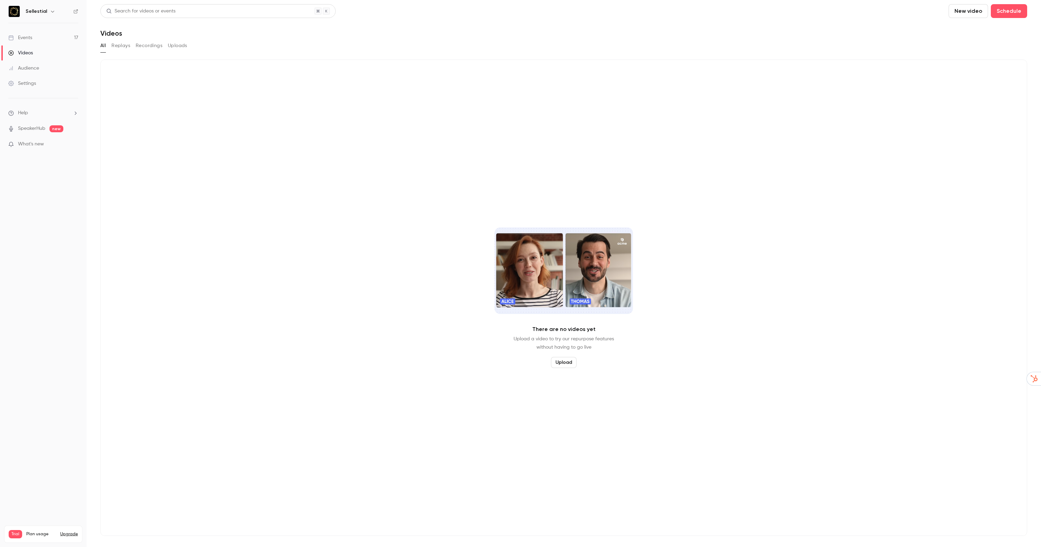
click at [32, 33] on link "Events 17" at bounding box center [43, 37] width 87 height 15
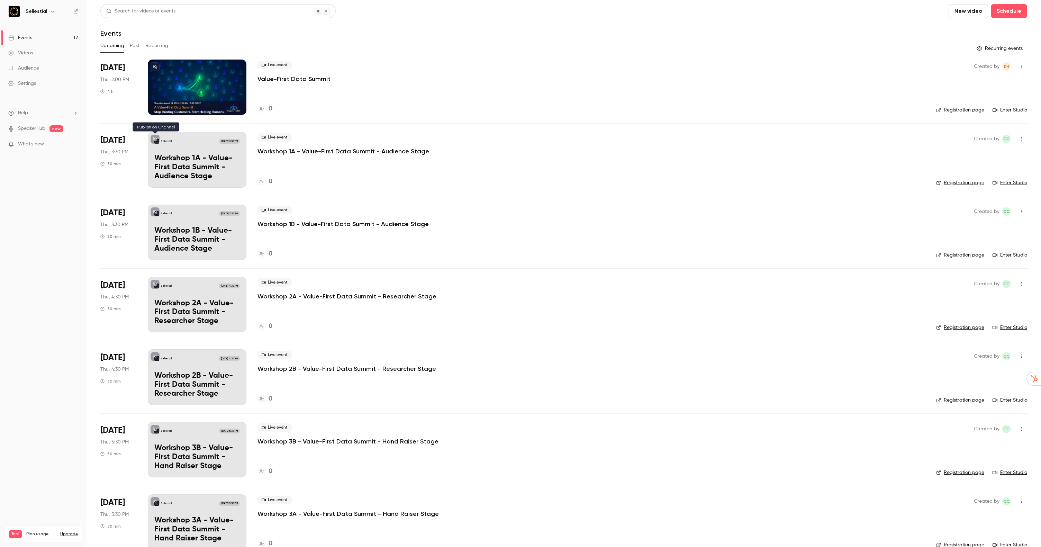
click at [154, 139] on icon at bounding box center [155, 139] width 4 height 4
click at [154, 210] on icon at bounding box center [155, 212] width 4 height 4
click at [51, 12] on icon "button" at bounding box center [52, 12] width 3 height 2
click at [51, 12] on div at bounding box center [520, 273] width 1041 height 547
click at [75, 11] on icon at bounding box center [75, 11] width 5 height 5
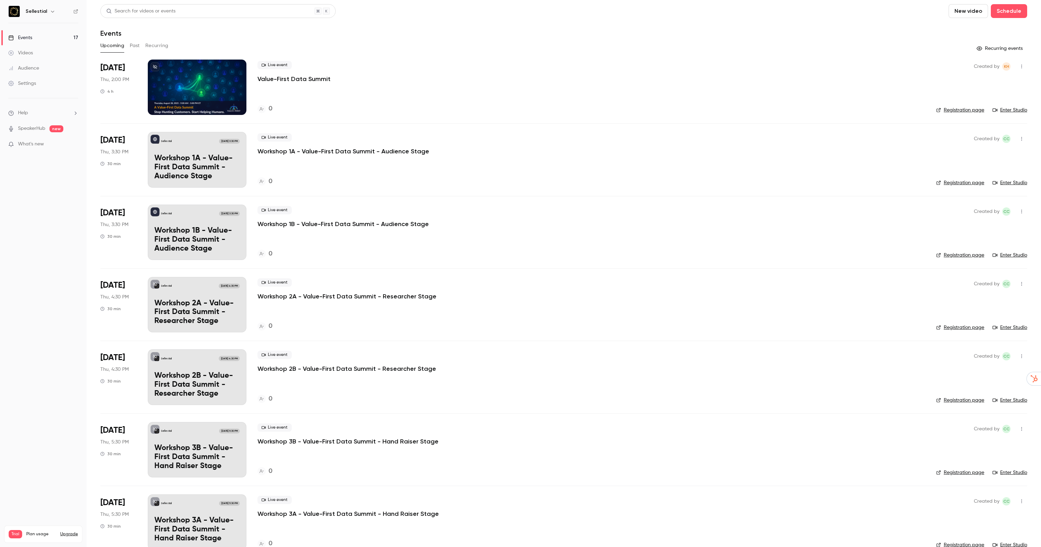
click at [295, 78] on p "Value-First Data Summit" at bounding box center [293, 79] width 73 height 8
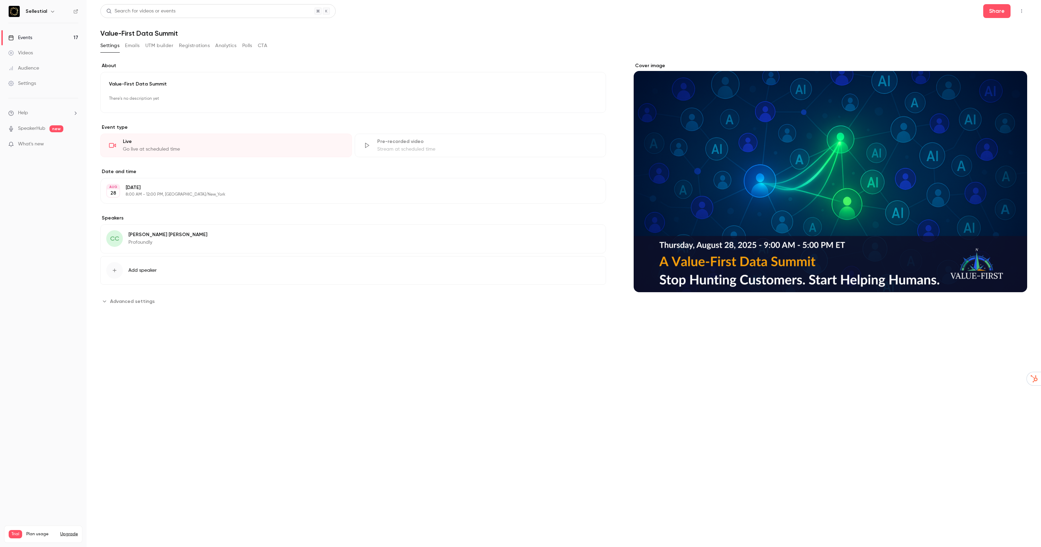
click at [183, 241] on div "CC Chris Carolan Profoundly Edit" at bounding box center [353, 238] width 506 height 29
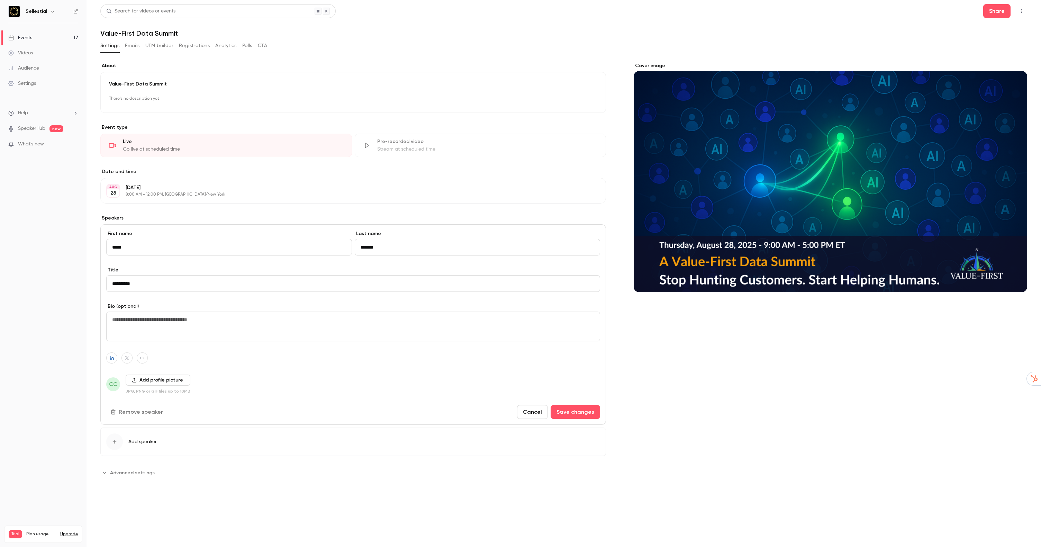
click at [535, 411] on button "Cancel" at bounding box center [532, 412] width 31 height 14
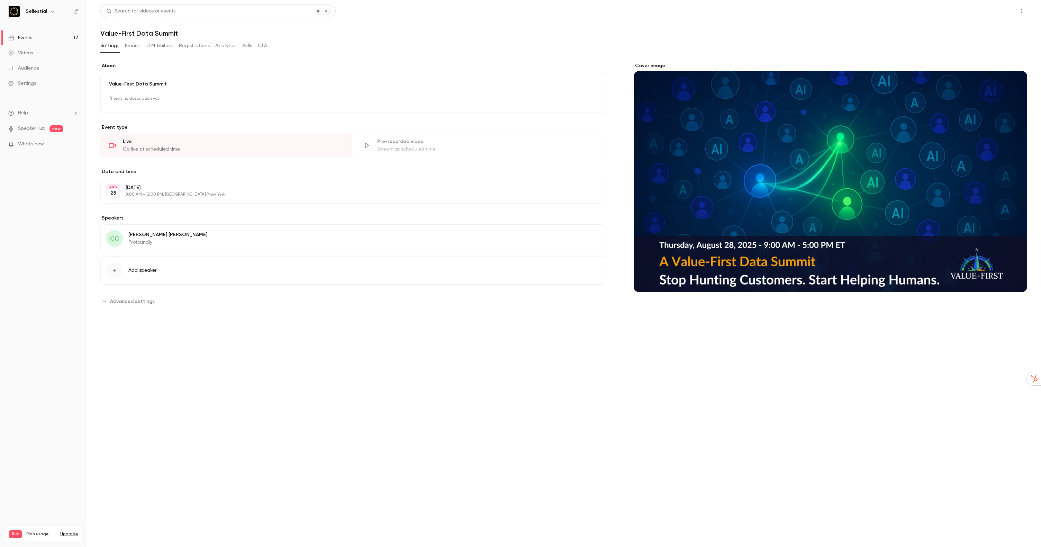
click at [998, 12] on button "Share" at bounding box center [996, 11] width 27 height 14
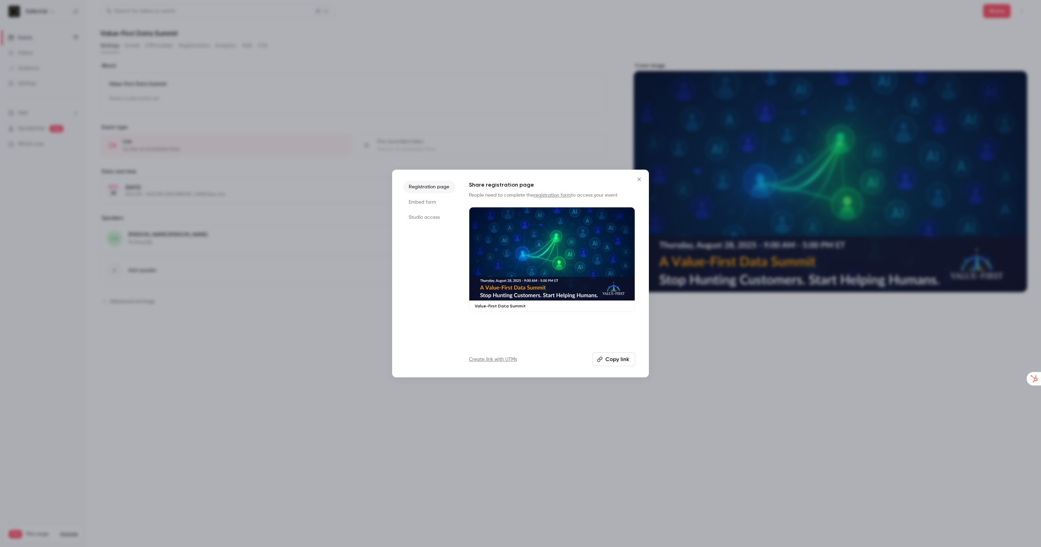
click at [433, 216] on li "Studio access" at bounding box center [429, 217] width 52 height 12
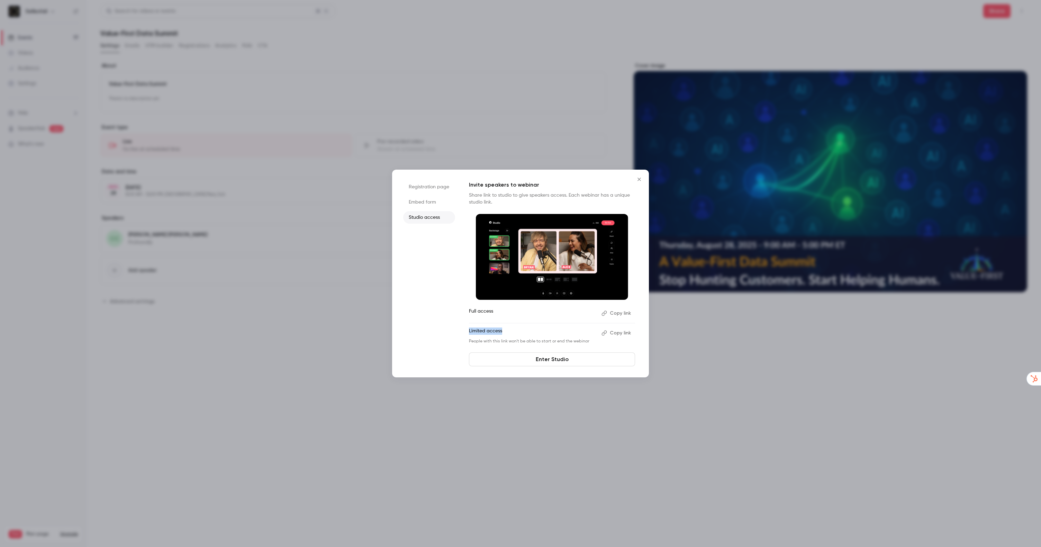
drag, startPoint x: 469, startPoint y: 331, endPoint x: 516, endPoint y: 329, distance: 47.1
click at [516, 329] on p "Limited access" at bounding box center [532, 332] width 127 height 11
click at [274, 357] on div at bounding box center [520, 273] width 1041 height 547
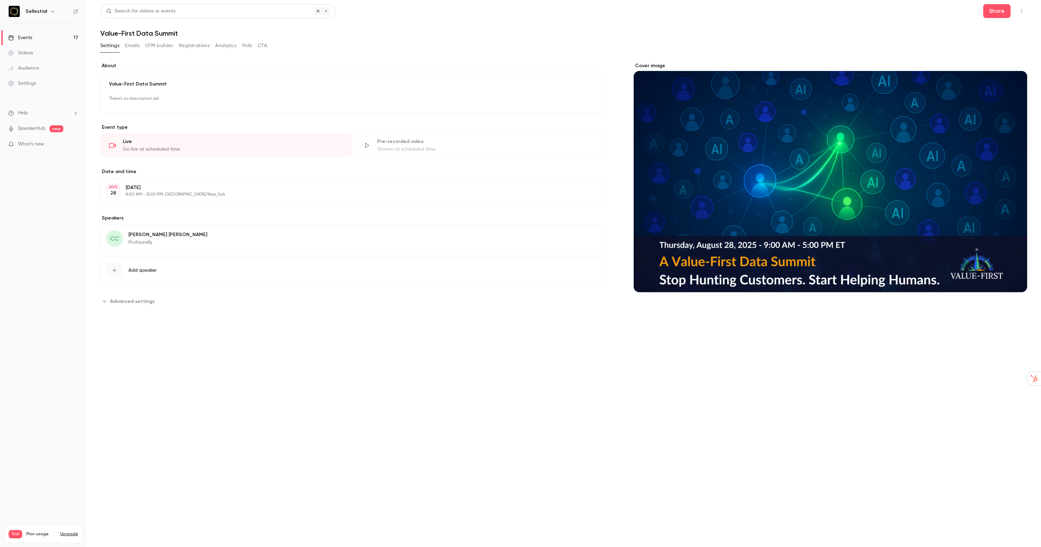
click at [155, 239] on p "Profoundly" at bounding box center [167, 242] width 79 height 7
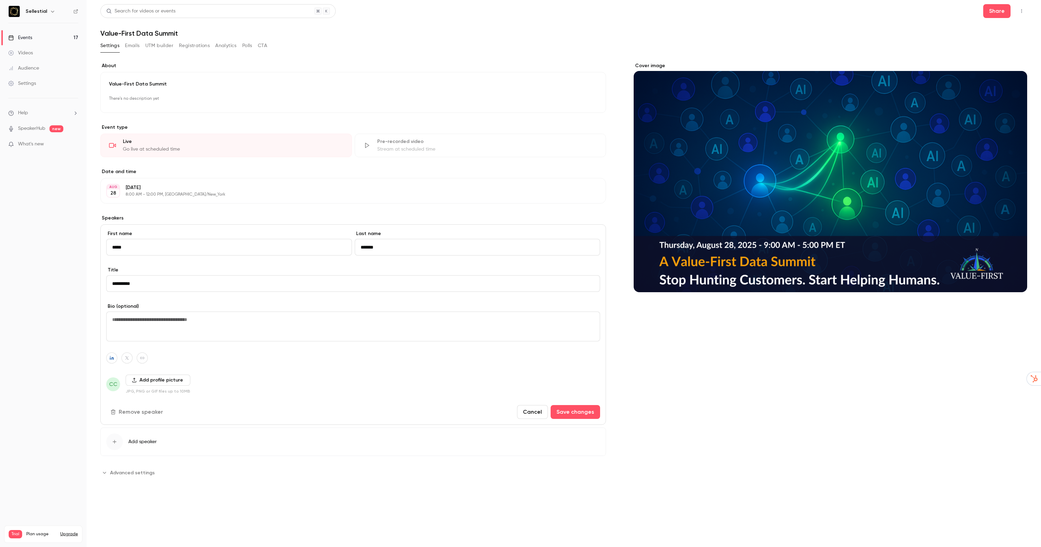
click at [51, 11] on icon "button" at bounding box center [52, 12] width 3 height 2
click at [78, 9] on div at bounding box center [520, 273] width 1041 height 547
click at [38, 37] on link "Events 17" at bounding box center [43, 37] width 87 height 15
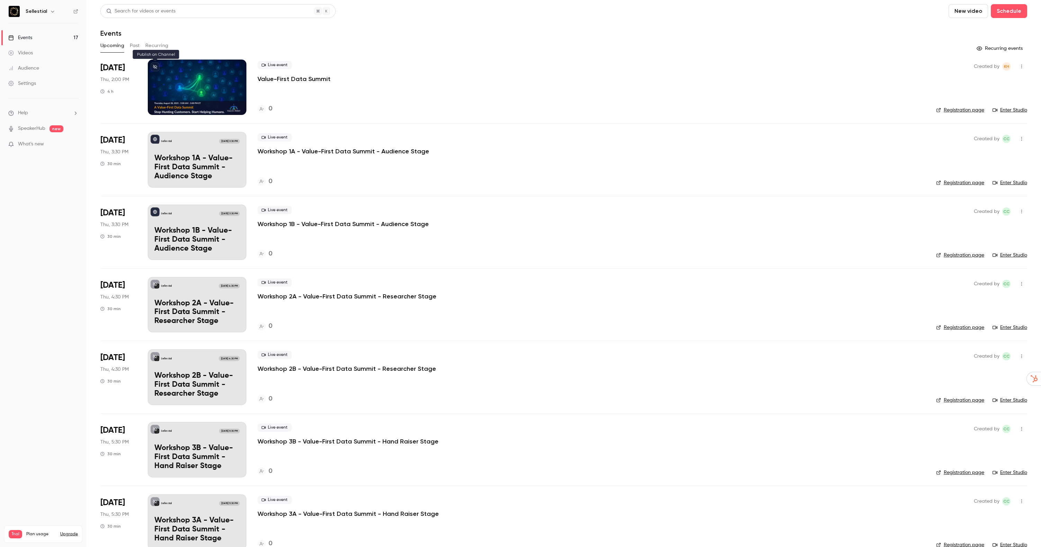
click at [155, 63] on button at bounding box center [155, 66] width 9 height 9
click at [28, 37] on div "Events" at bounding box center [20, 37] width 24 height 7
click at [198, 76] on div at bounding box center [197, 87] width 99 height 55
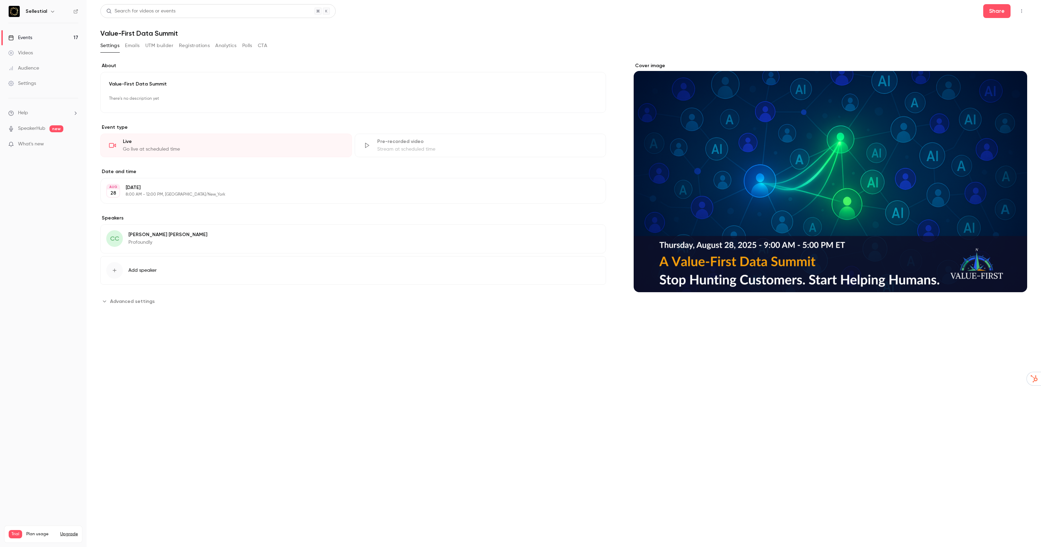
click at [1022, 12] on icon "button" at bounding box center [1022, 11] width 6 height 5
click at [984, 48] on div "Enter Studio" at bounding box center [994, 46] width 55 height 7
click at [36, 87] on link "Settings" at bounding box center [43, 83] width 87 height 15
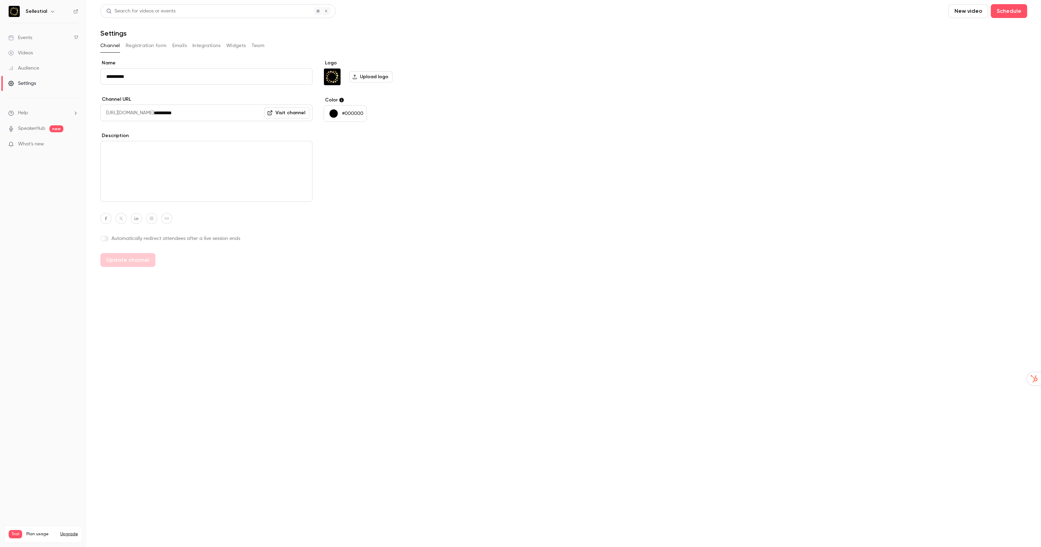
click at [105, 239] on label at bounding box center [104, 239] width 8 height 6
click at [27, 35] on div "Events" at bounding box center [20, 37] width 24 height 7
click at [162, 252] on input "********" at bounding box center [206, 255] width 212 height 17
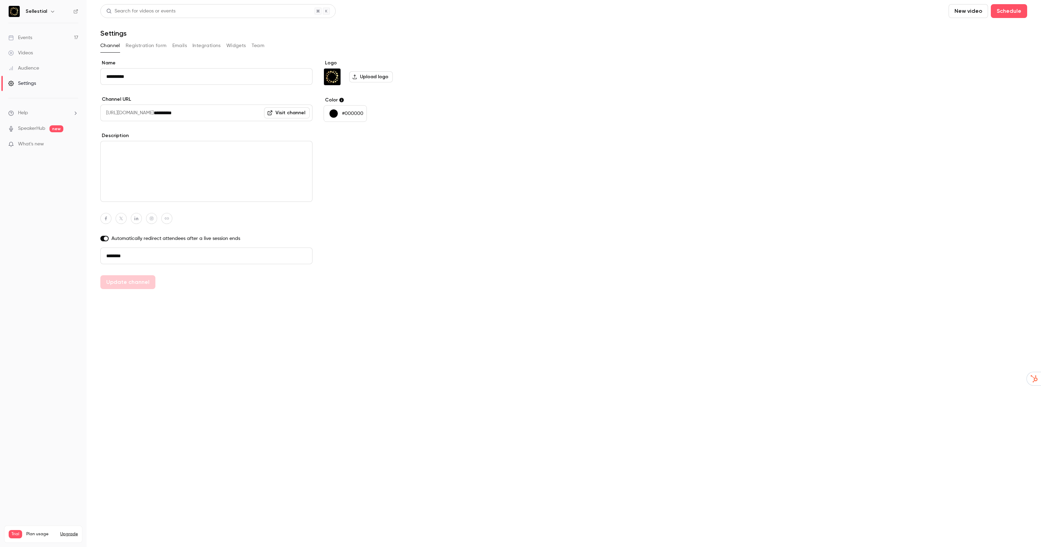
paste input "**********"
click at [182, 252] on input "**********" at bounding box center [206, 255] width 212 height 17
click at [191, 253] on input "**********" at bounding box center [206, 255] width 212 height 17
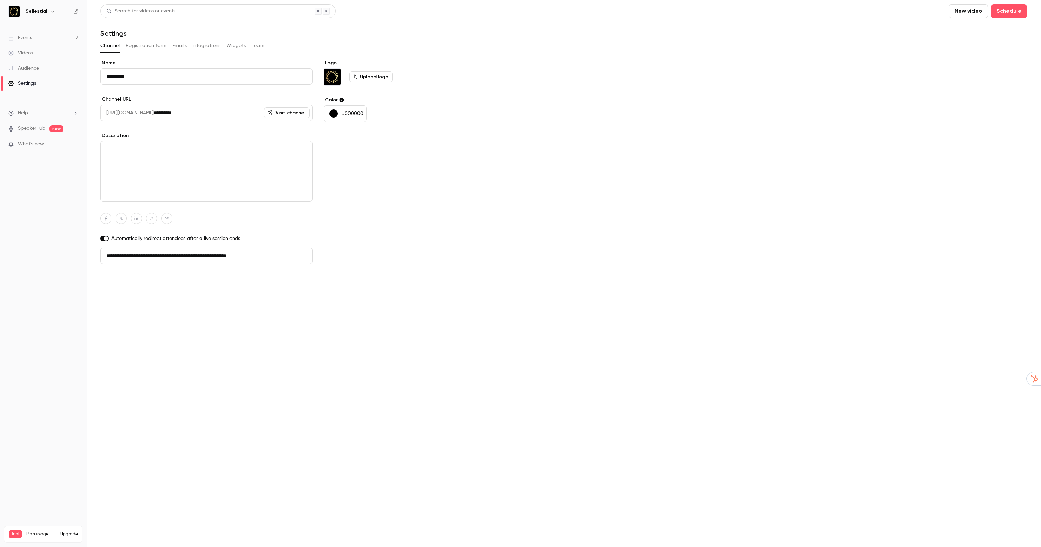
click at [117, 285] on button "Update channel" at bounding box center [127, 282] width 55 height 14
type input "**********"
click at [154, 111] on span "https://watch.getcontrast.io/" at bounding box center [126, 113] width 53 height 17
drag, startPoint x: 173, startPoint y: 113, endPoint x: 196, endPoint y: 112, distance: 23.6
click at [196, 112] on input "**********" at bounding box center [233, 113] width 159 height 17
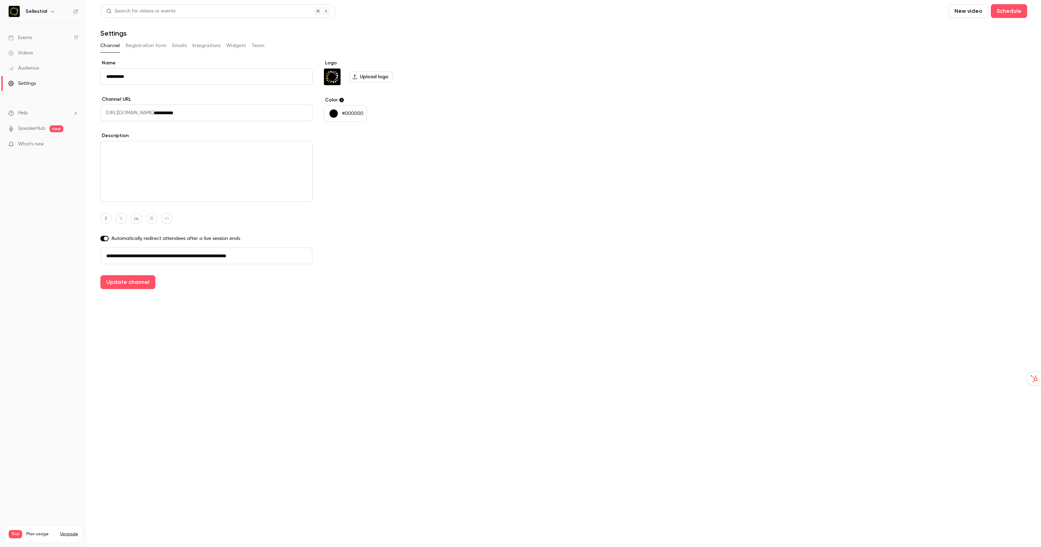
drag, startPoint x: 270, startPoint y: 256, endPoint x: 210, endPoint y: 253, distance: 59.6
click at [210, 253] on input "**********" at bounding box center [206, 255] width 212 height 17
drag, startPoint x: 173, startPoint y: 114, endPoint x: 216, endPoint y: 114, distance: 43.3
click at [216, 114] on input "**********" at bounding box center [233, 113] width 159 height 17
paste input "**********"
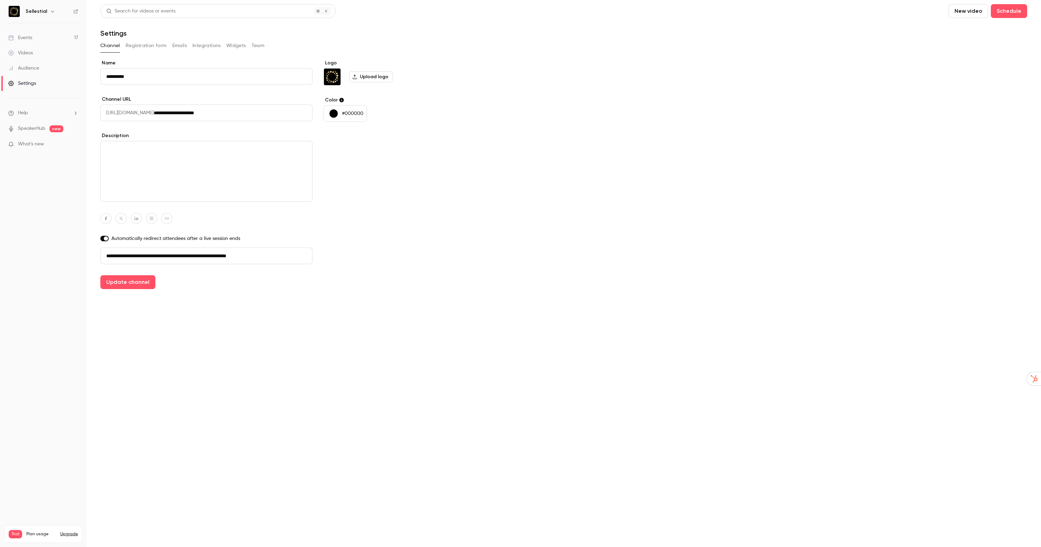
type input "**********"
click at [112, 33] on h1 "Settings" at bounding box center [113, 33] width 26 height 8
click at [160, 91] on div "**********" at bounding box center [206, 174] width 212 height 229
click at [168, 75] on input "**********" at bounding box center [206, 76] width 212 height 17
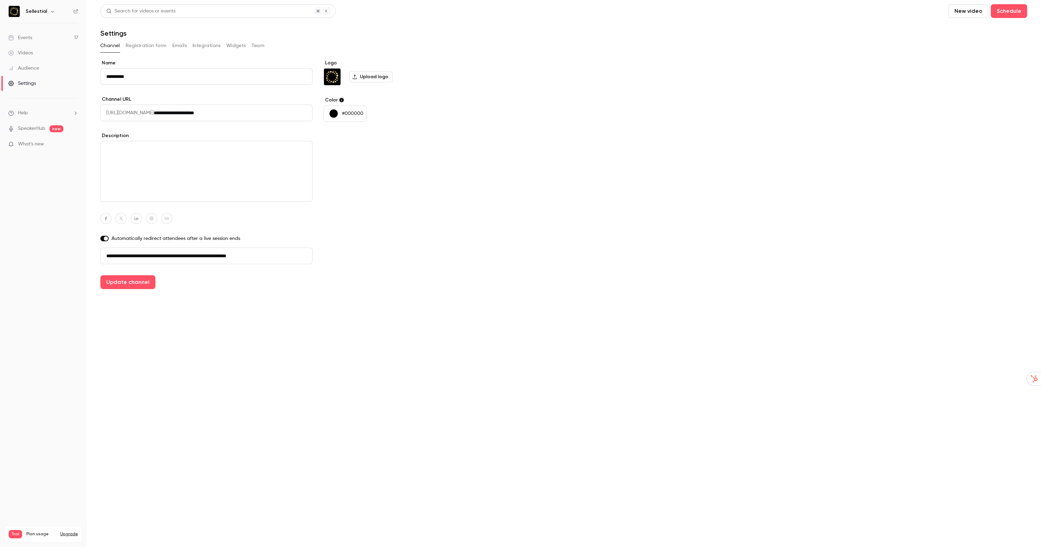
click at [168, 75] on input "**********" at bounding box center [206, 76] width 212 height 17
paste input "**********"
click at [135, 283] on button "Update channel" at bounding box center [127, 282] width 55 height 14
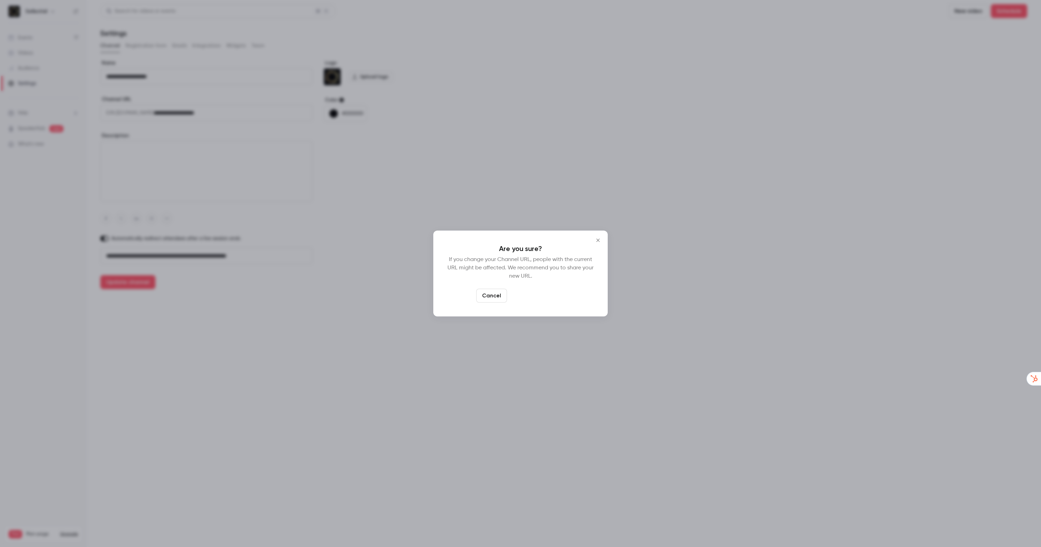
click at [526, 297] on button "Yes, change URL" at bounding box center [537, 296] width 55 height 14
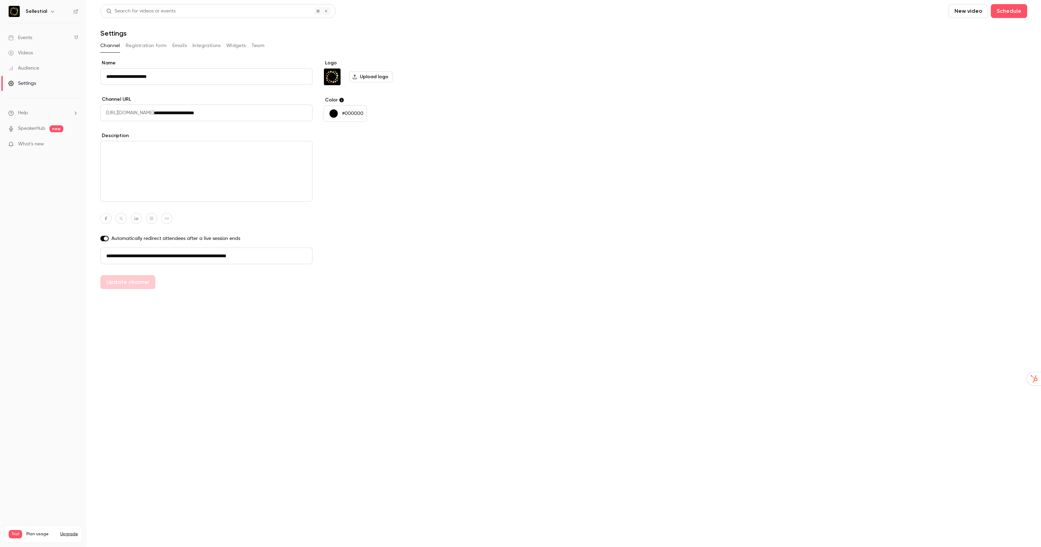
type input "**********"
drag, startPoint x: 209, startPoint y: 255, endPoint x: 190, endPoint y: 255, distance: 19.4
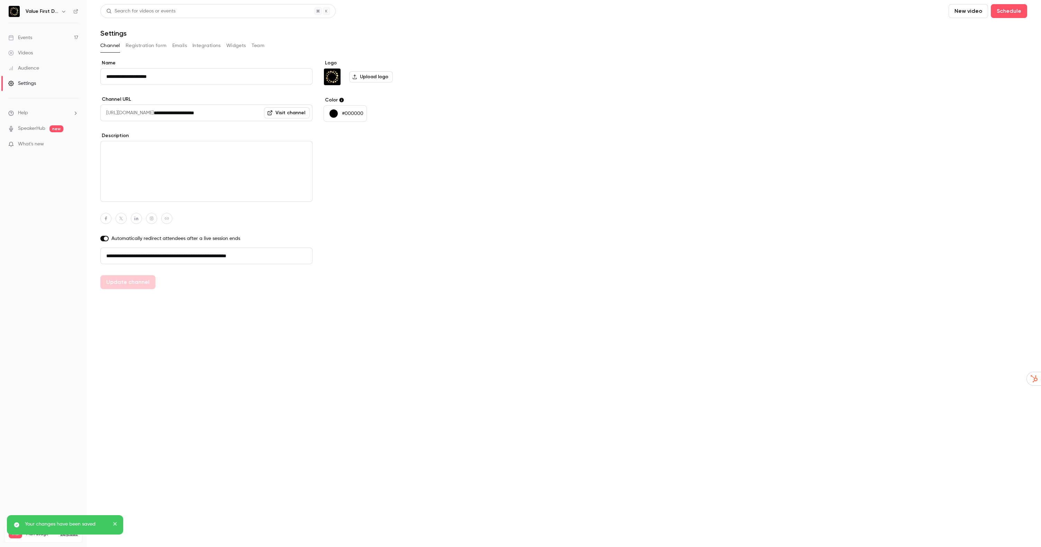
click at [190, 255] on input "**********" at bounding box center [206, 255] width 212 height 17
click at [116, 284] on button "Update channel" at bounding box center [127, 282] width 55 height 14
type input "**********"
click at [35, 36] on link "Events 17" at bounding box center [43, 37] width 87 height 15
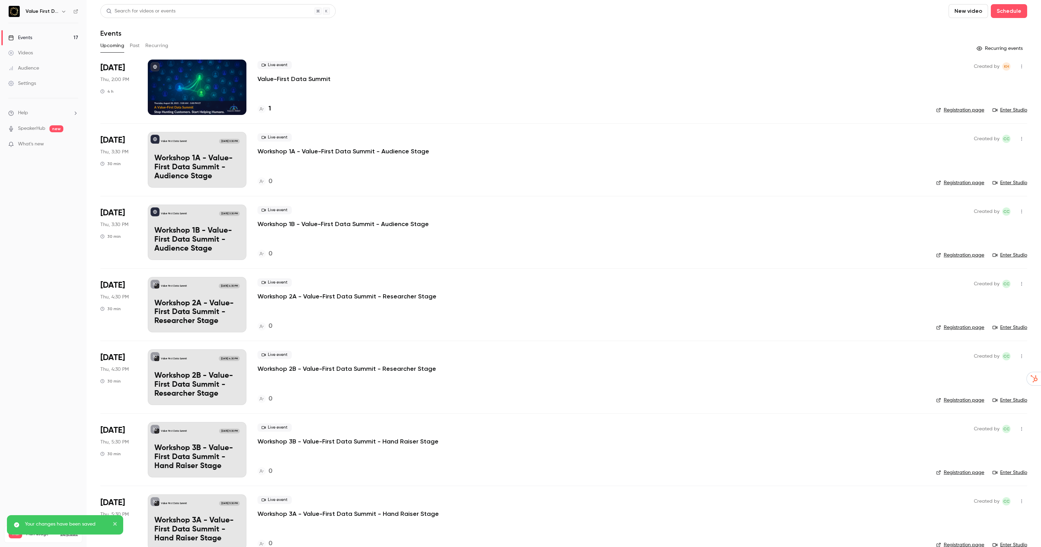
click at [138, 92] on li "Aug 28 Thu, 2:00 PM 4 h Live event Value-First Data Summit 1 Created by KH Regi…" at bounding box center [563, 92] width 927 height 64
click at [267, 76] on p "Value-First Data Summit" at bounding box center [293, 79] width 73 height 8
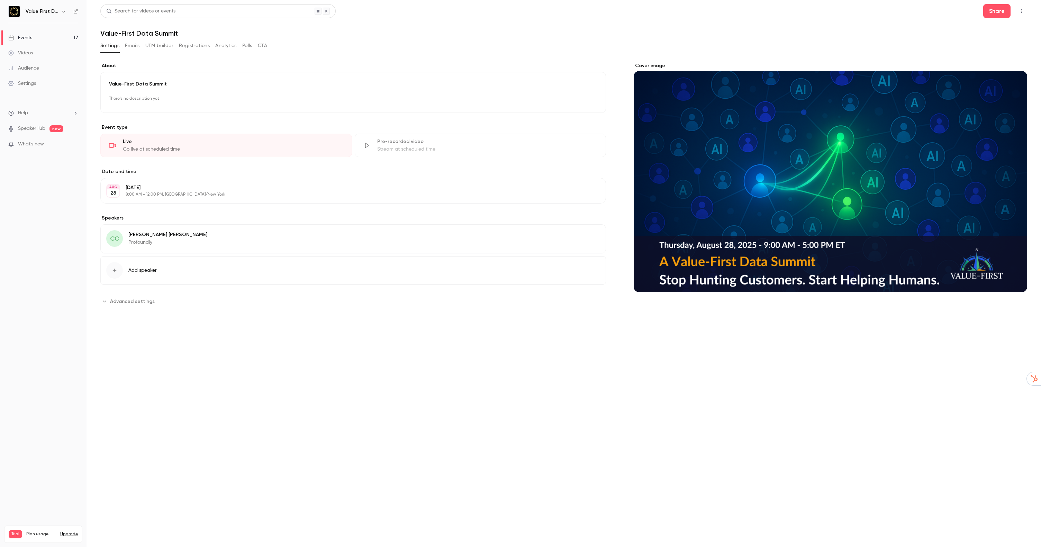
click at [130, 297] on button "Advanced settings" at bounding box center [129, 301] width 58 height 11
click at [215, 339] on input "**********" at bounding box center [380, 335] width 441 height 17
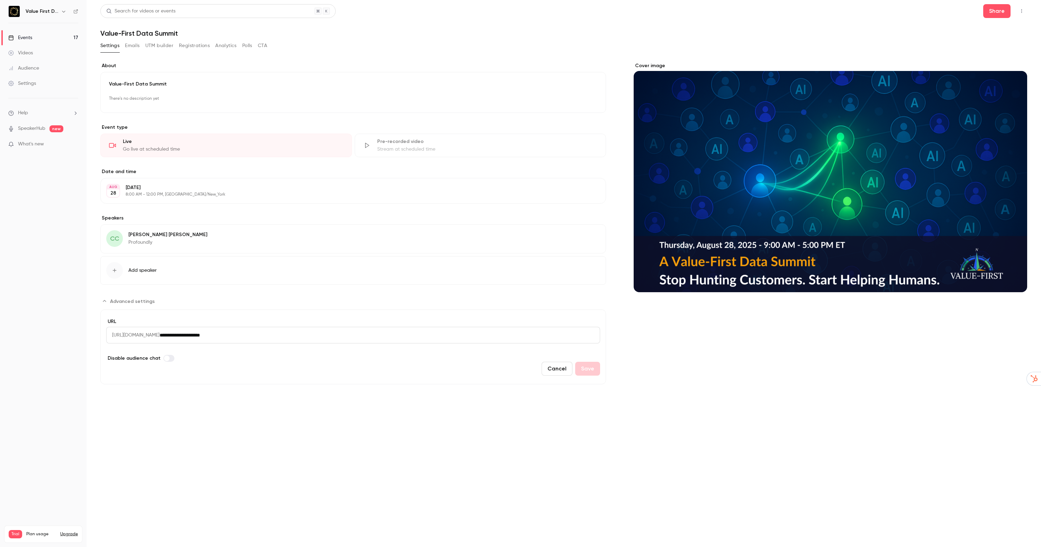
click at [215, 431] on main "**********" at bounding box center [564, 273] width 954 height 547
click at [992, 14] on button "Share" at bounding box center [996, 11] width 27 height 14
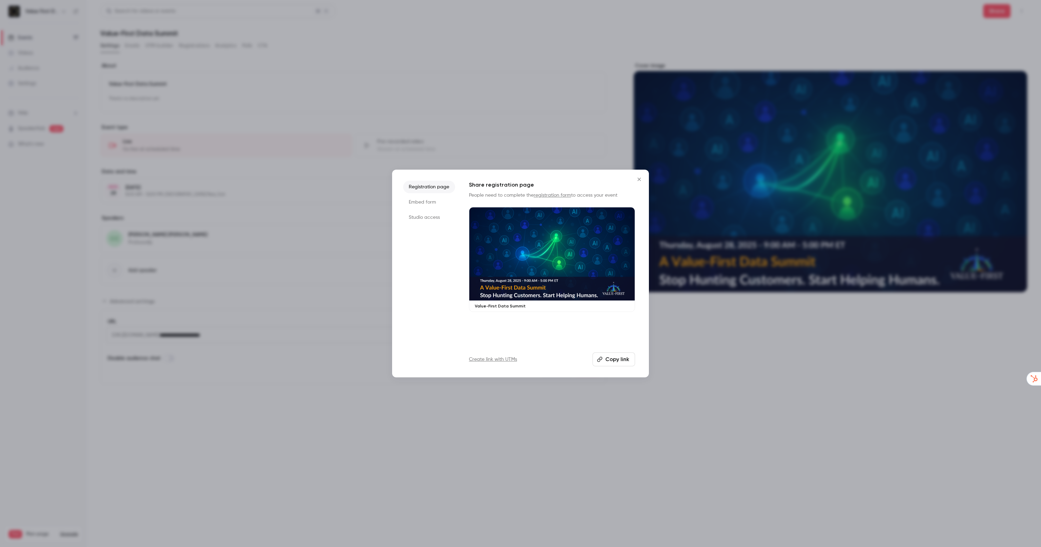
click at [606, 356] on button "Copy link" at bounding box center [613, 359] width 43 height 14
click at [335, 215] on div at bounding box center [520, 273] width 1041 height 547
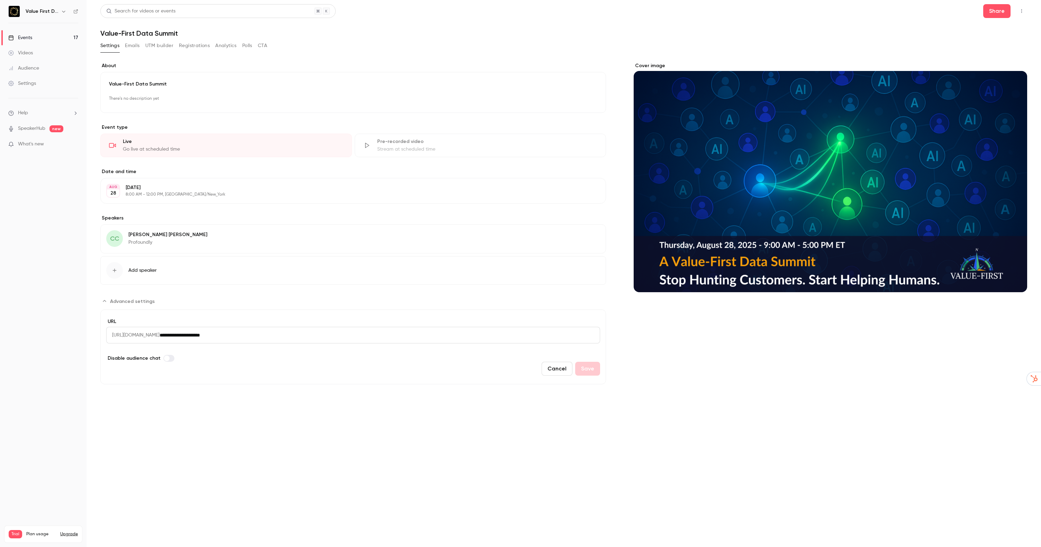
click at [30, 34] on div "Events" at bounding box center [20, 37] width 24 height 7
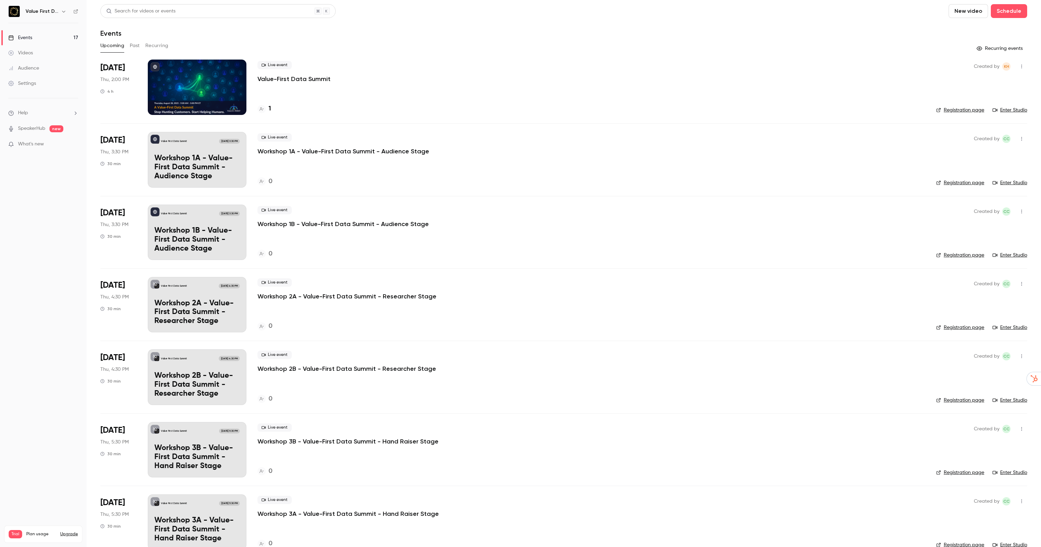
click at [833, 144] on div "Live event Workshop 1A - Value-First Data Summit - Audience Stage" at bounding box center [591, 144] width 668 height 22
click at [370, 146] on div "Live event Workshop 1A - Value-First Data Summit - Audience Stage" at bounding box center [591, 144] width 668 height 22
click at [366, 149] on p "Workshop 1A - Value-First Data Summit - Audience Stage" at bounding box center [343, 151] width 172 height 8
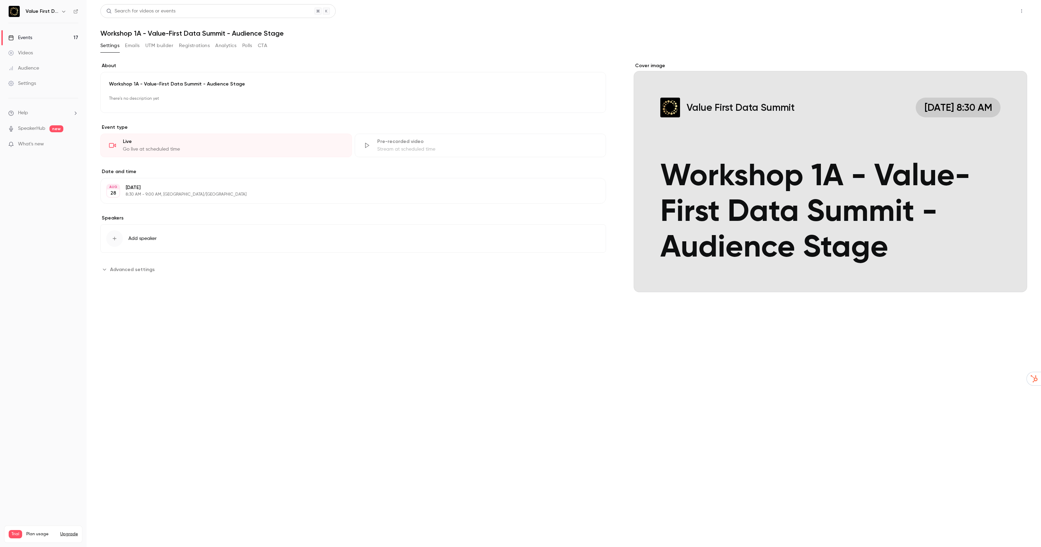
click at [996, 14] on button "Share" at bounding box center [996, 11] width 27 height 14
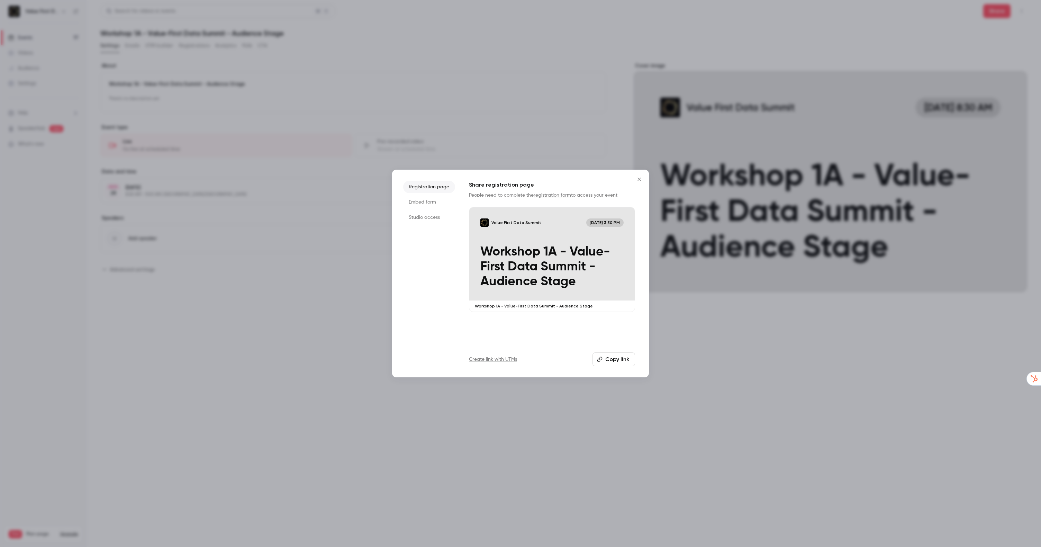
click at [434, 218] on li "Studio access" at bounding box center [429, 217] width 52 height 12
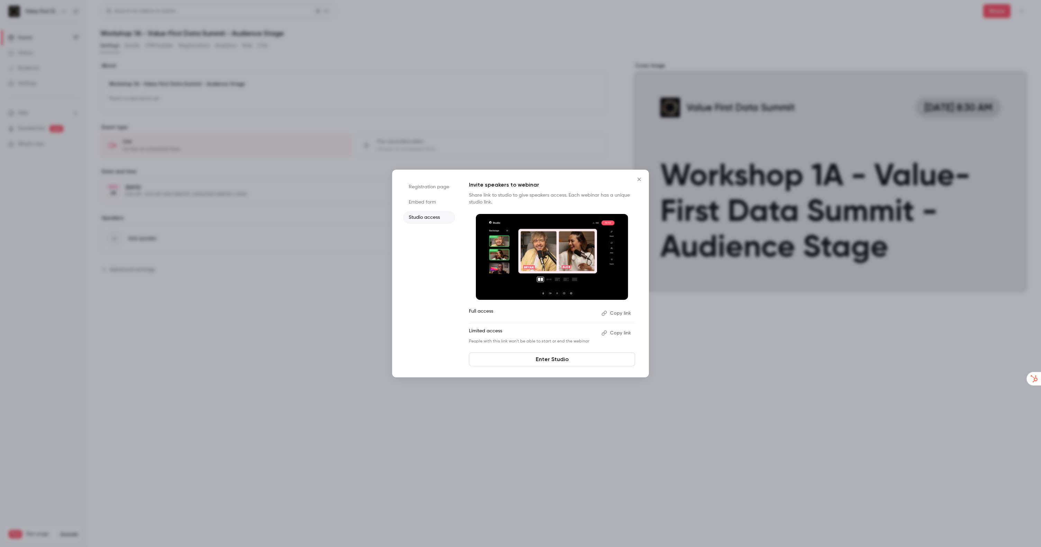
click at [638, 180] on icon "Close" at bounding box center [638, 179] width 3 height 3
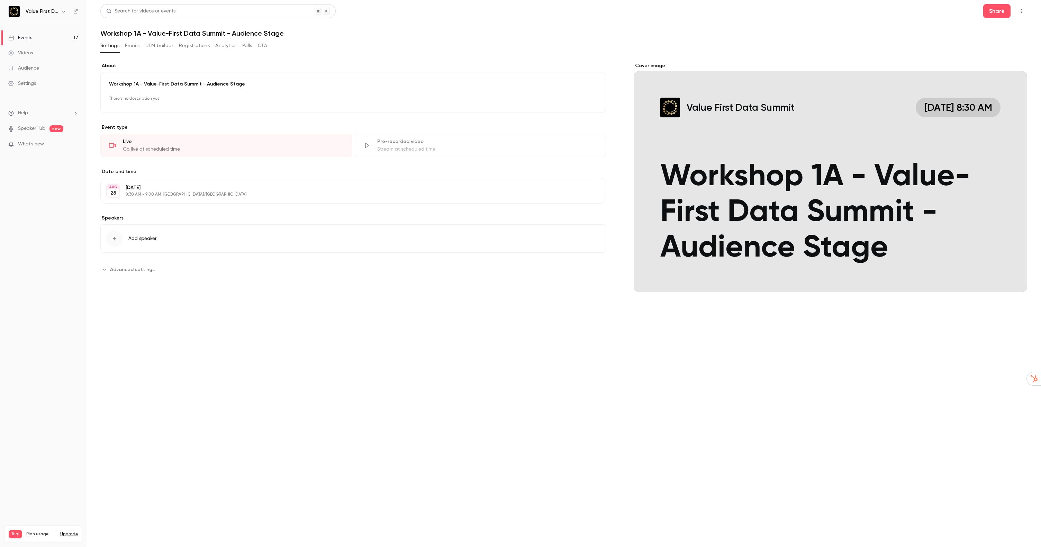
click at [50, 37] on link "Events 17" at bounding box center [43, 37] width 87 height 15
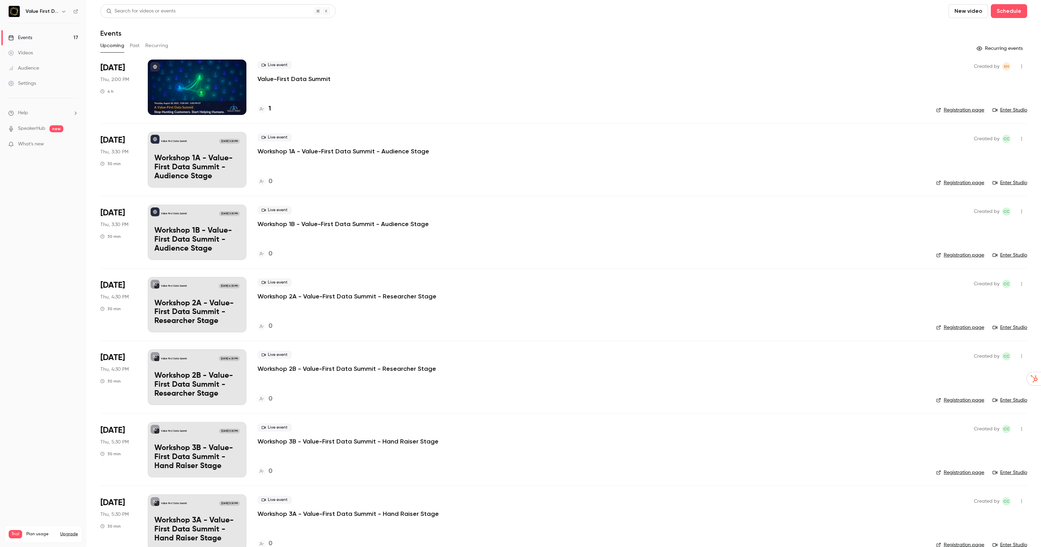
click at [31, 40] on div "Events" at bounding box center [20, 37] width 24 height 7
click at [270, 78] on p "Value-First Data Summit" at bounding box center [293, 79] width 73 height 8
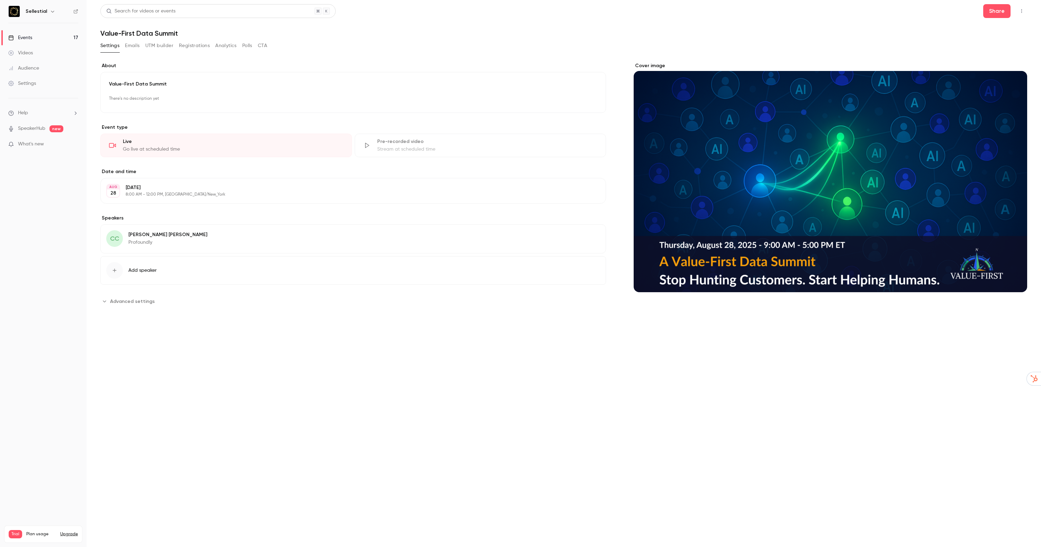
click at [1017, 9] on button "button" at bounding box center [1021, 11] width 11 height 11
click at [181, 44] on div at bounding box center [520, 273] width 1041 height 547
click at [188, 44] on button "Registrations" at bounding box center [194, 45] width 31 height 11
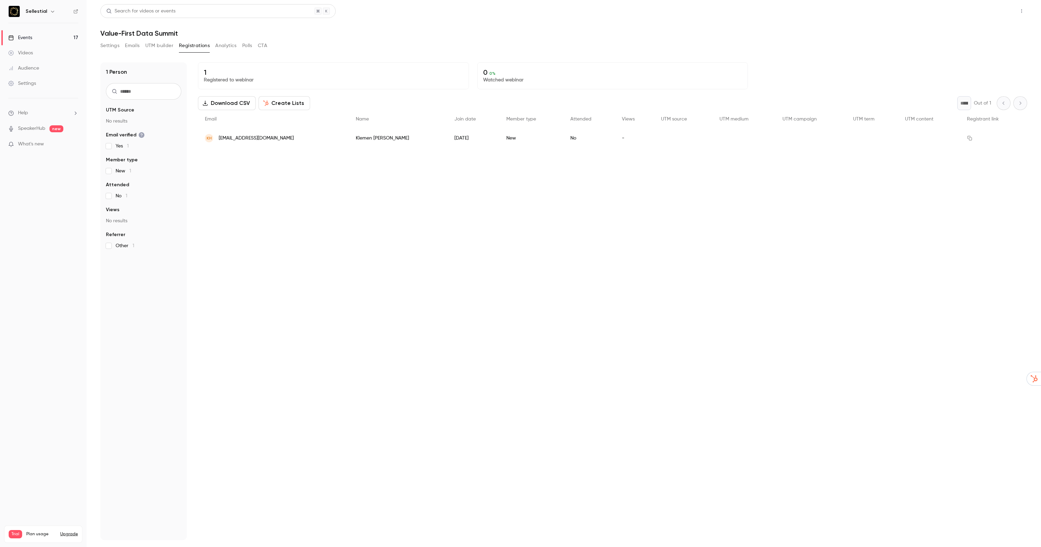
click at [996, 10] on button "Share" at bounding box center [996, 11] width 27 height 14
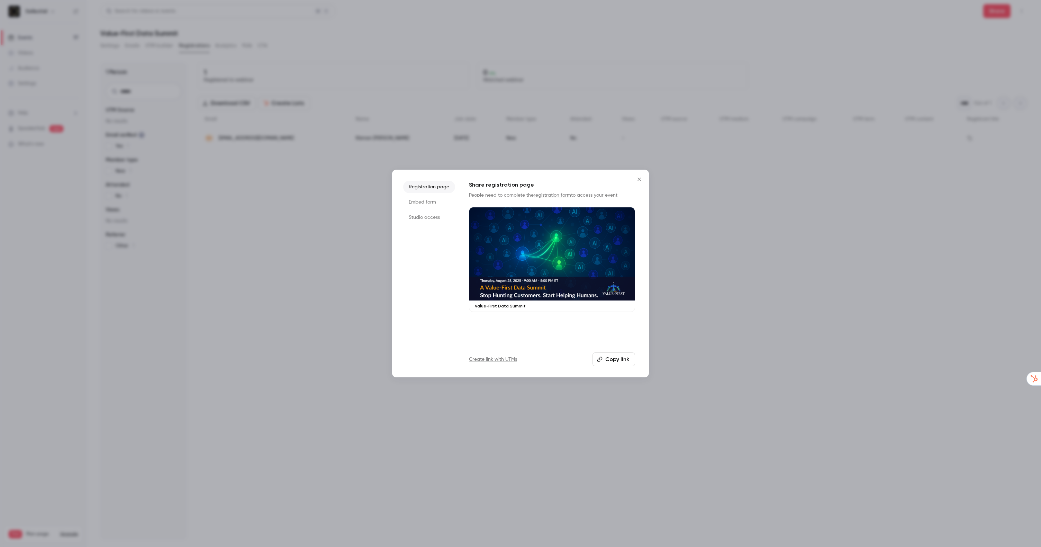
click at [628, 362] on button "Copy link" at bounding box center [613, 359] width 43 height 14
click at [209, 131] on div at bounding box center [520, 273] width 1041 height 547
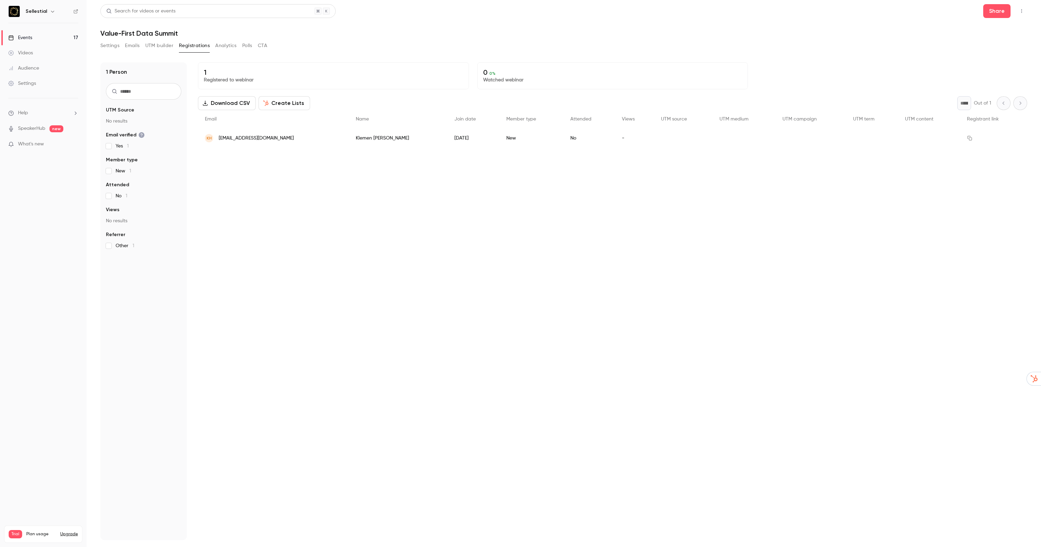
click at [111, 47] on button "Settings" at bounding box center [109, 45] width 19 height 11
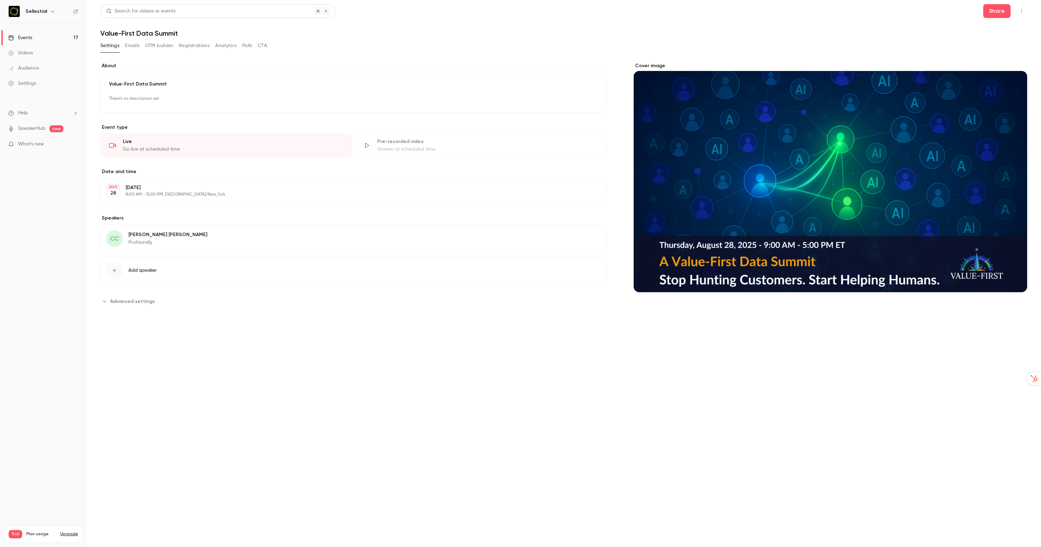
click at [122, 46] on div "Settings Emails UTM builder Registrations Analytics Polls CTA" at bounding box center [183, 45] width 167 height 11
click at [106, 45] on button "Settings" at bounding box center [109, 45] width 19 height 11
click at [139, 302] on span "Advanced settings" at bounding box center [132, 301] width 45 height 7
click at [206, 335] on input "**********" at bounding box center [380, 335] width 441 height 17
type input "**********"
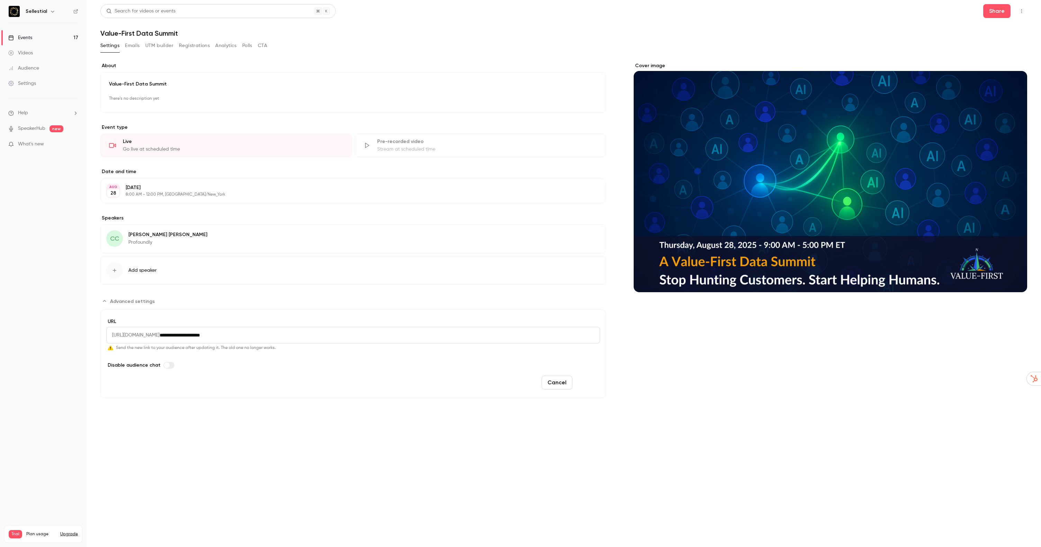
click at [593, 385] on button "Save" at bounding box center [587, 382] width 25 height 14
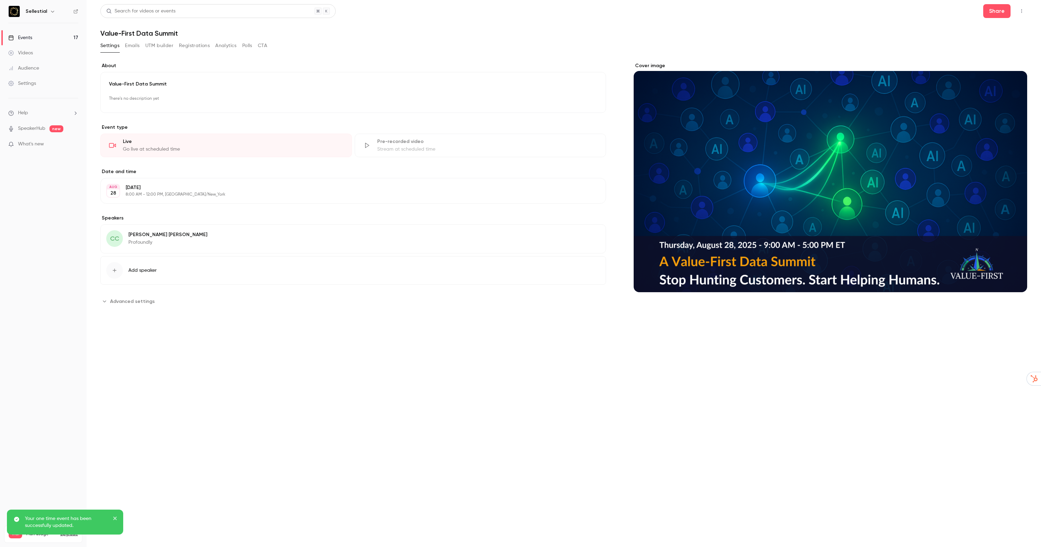
click at [140, 297] on button "Advanced settings" at bounding box center [129, 301] width 58 height 11
